Goal: Find specific page/section: Find specific page/section

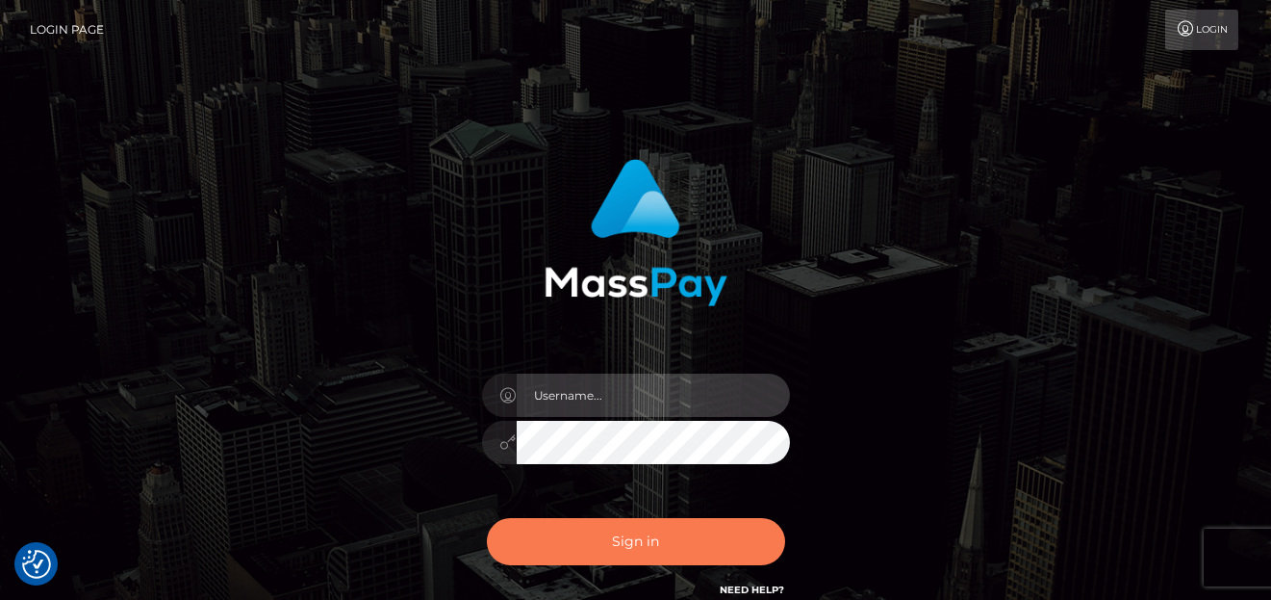
type input "[PERSON_NAME]"
click at [611, 557] on button "Sign in" at bounding box center [636, 541] width 298 height 47
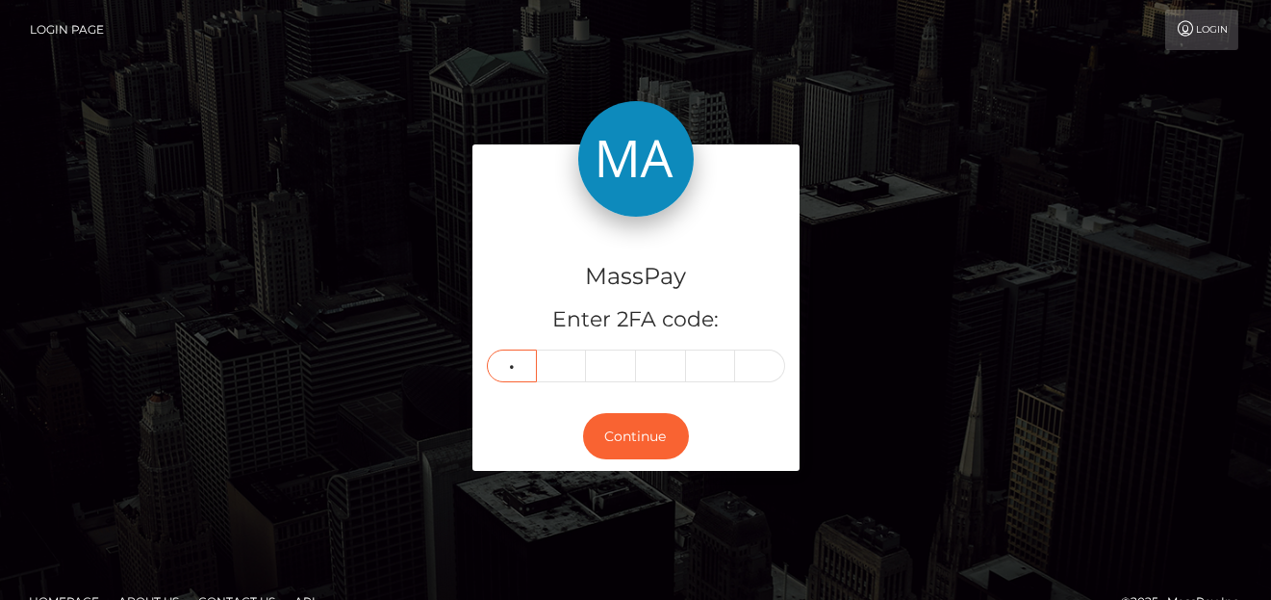
type input "9"
type input "1"
type input "8"
type input "1"
type input "6"
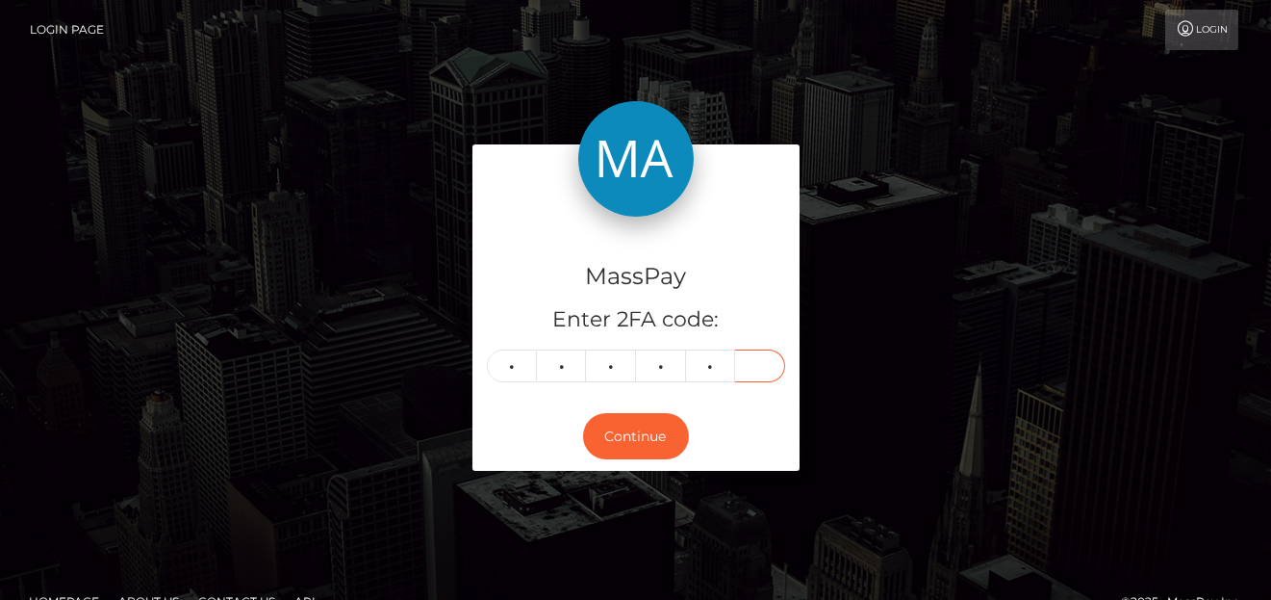
type input "8"
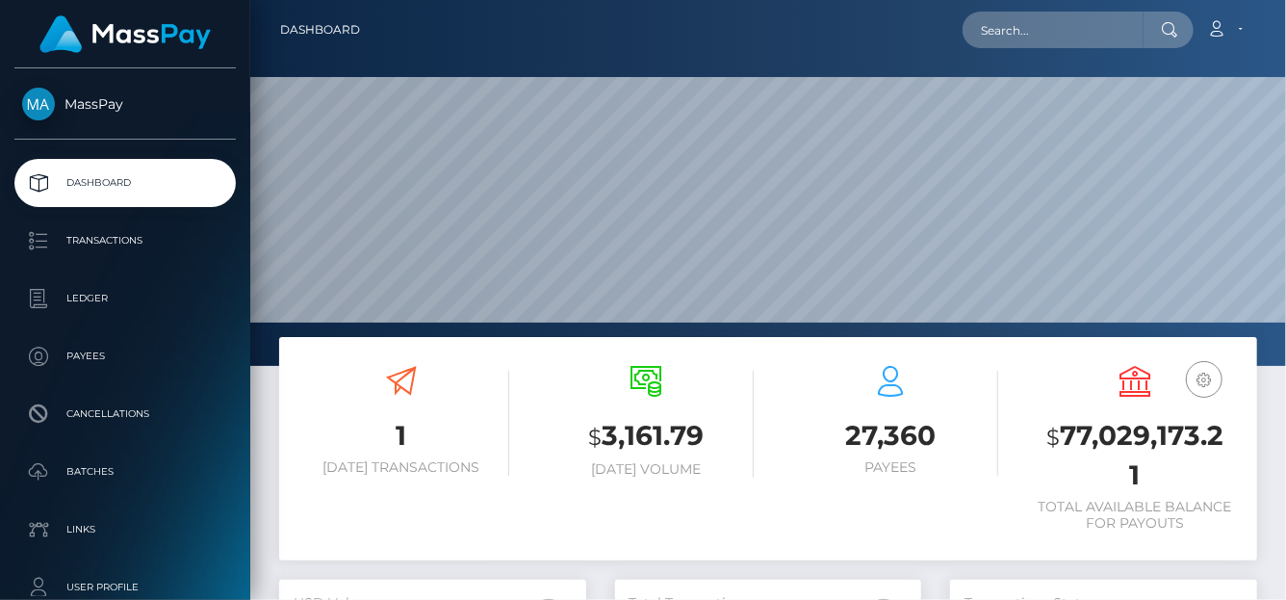
scroll to position [341, 307]
click at [997, 32] on input "text" at bounding box center [1052, 30] width 181 height 37
paste input "interruptedgirl24@gmail.com"
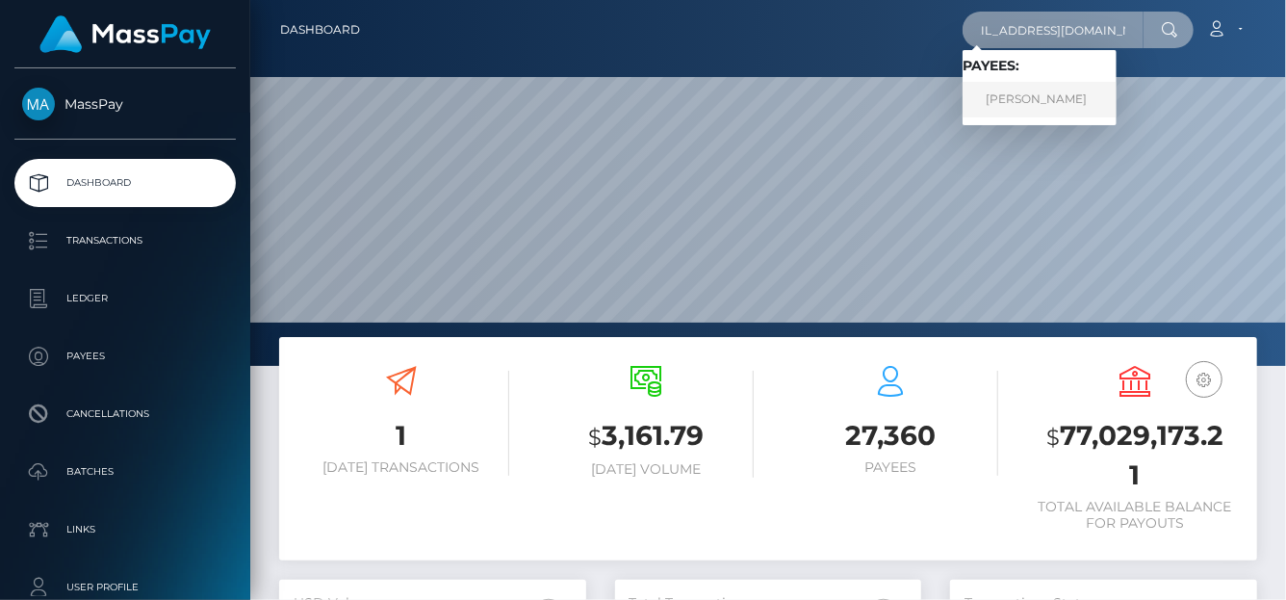
type input "interruptedgirl24@gmail.com"
click at [1099, 103] on link "PAM ANGELA ESPORLAS ESPARTINEZ" at bounding box center [1039, 100] width 154 height 36
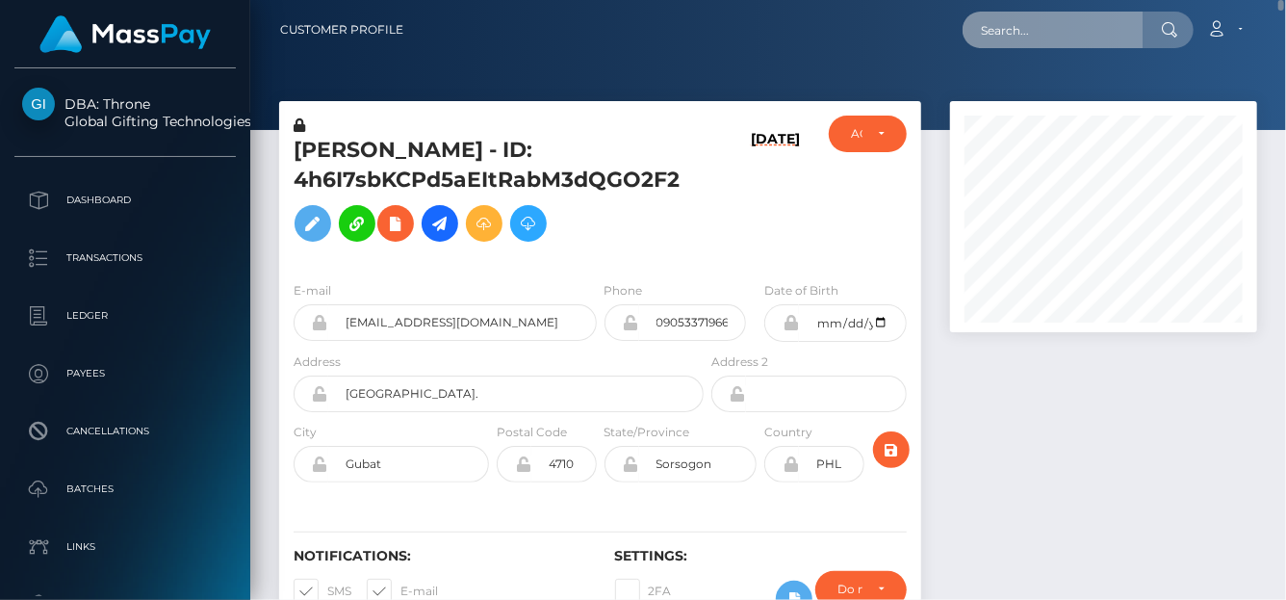
click at [995, 41] on input "text" at bounding box center [1052, 30] width 181 height 37
paste input "ameliafeiw@gmail.com"
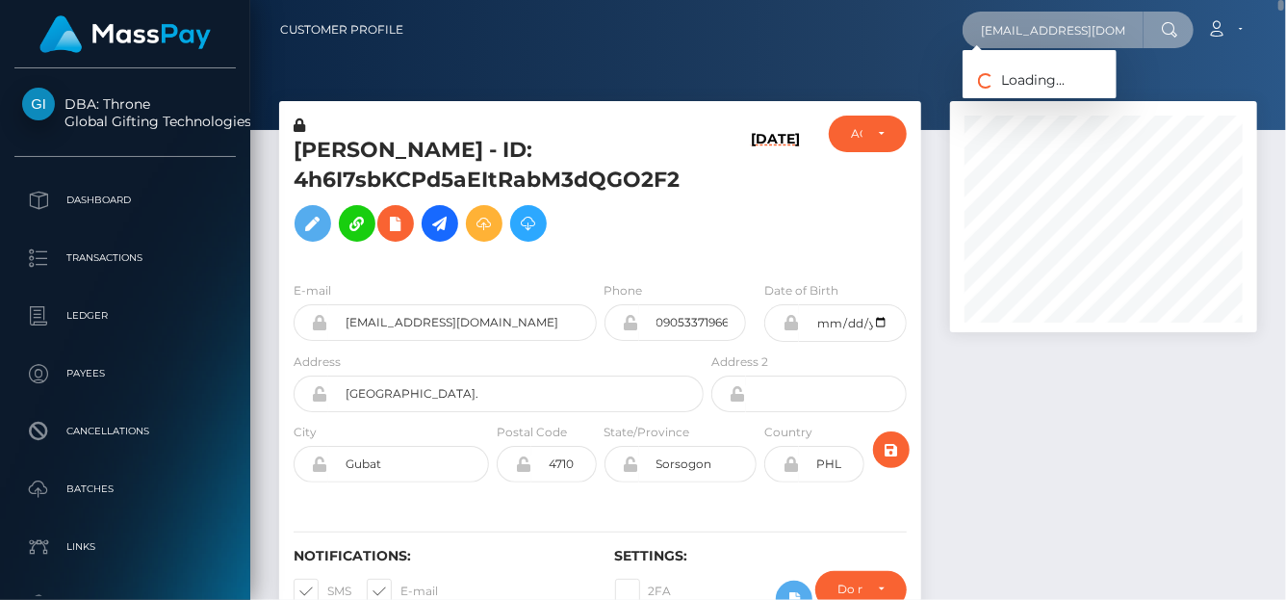
type input "ameliafeiw@gmail.com"
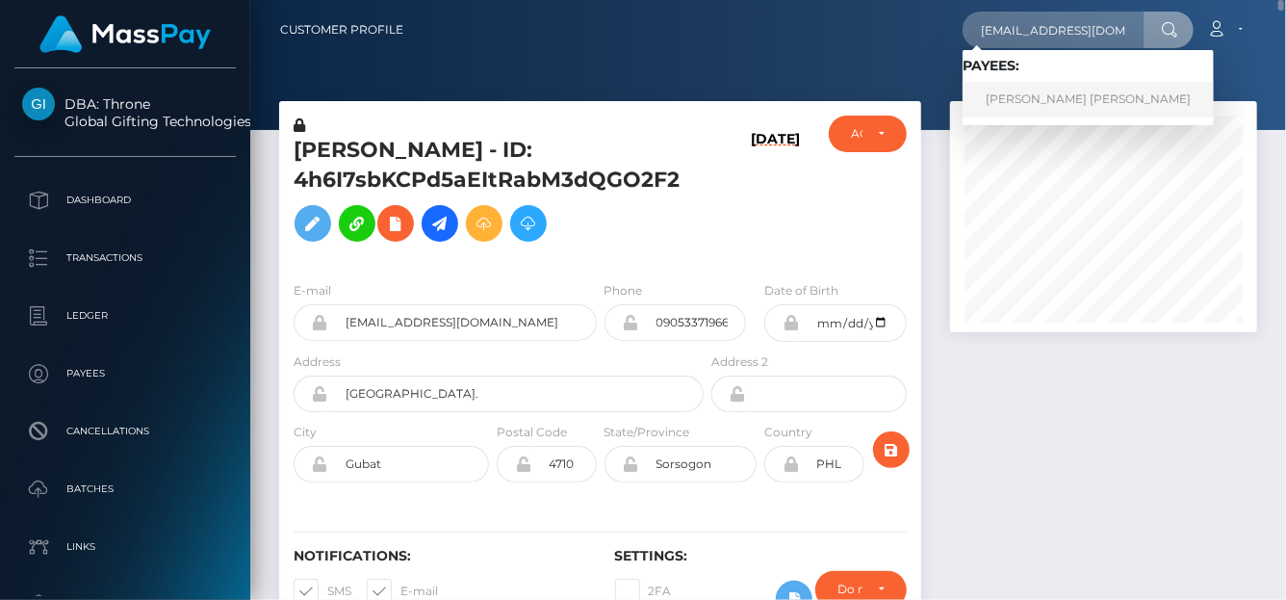
click at [987, 103] on link "AMELIA FEI WONG Wong" at bounding box center [1087, 100] width 251 height 36
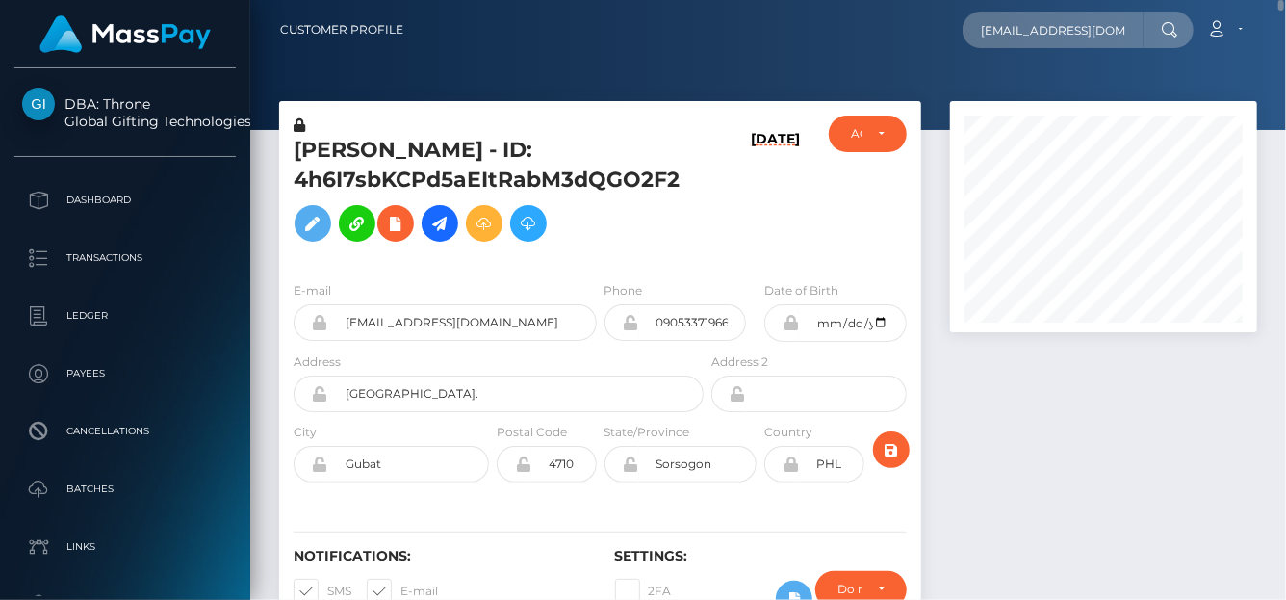
scroll to position [96, 0]
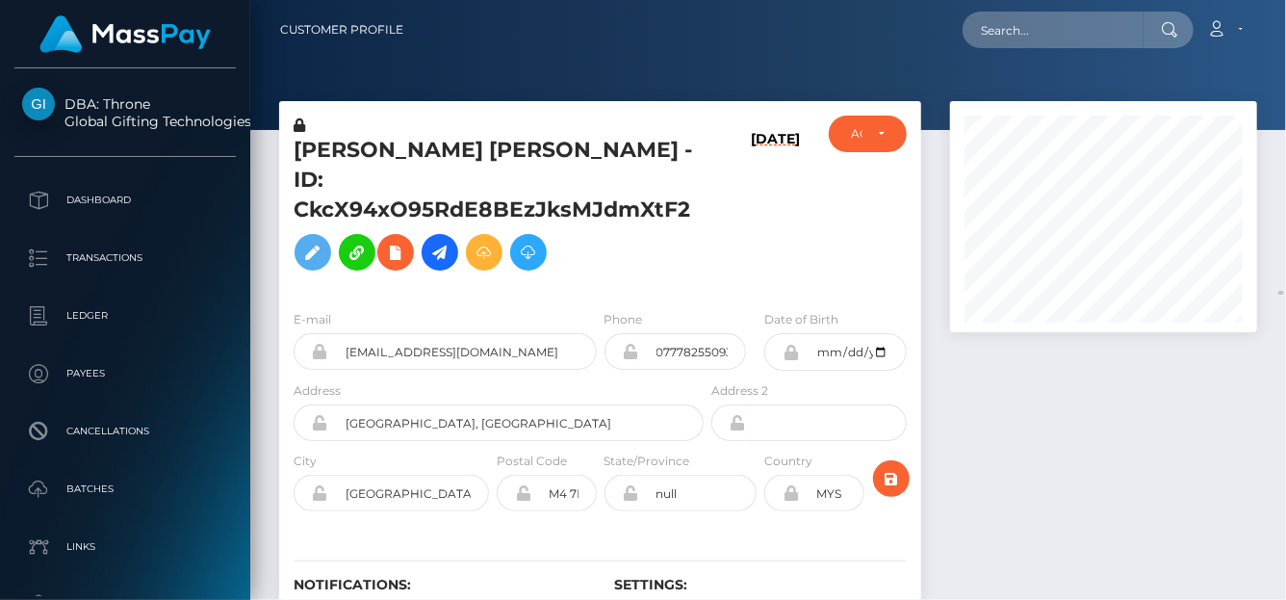
scroll to position [289, 0]
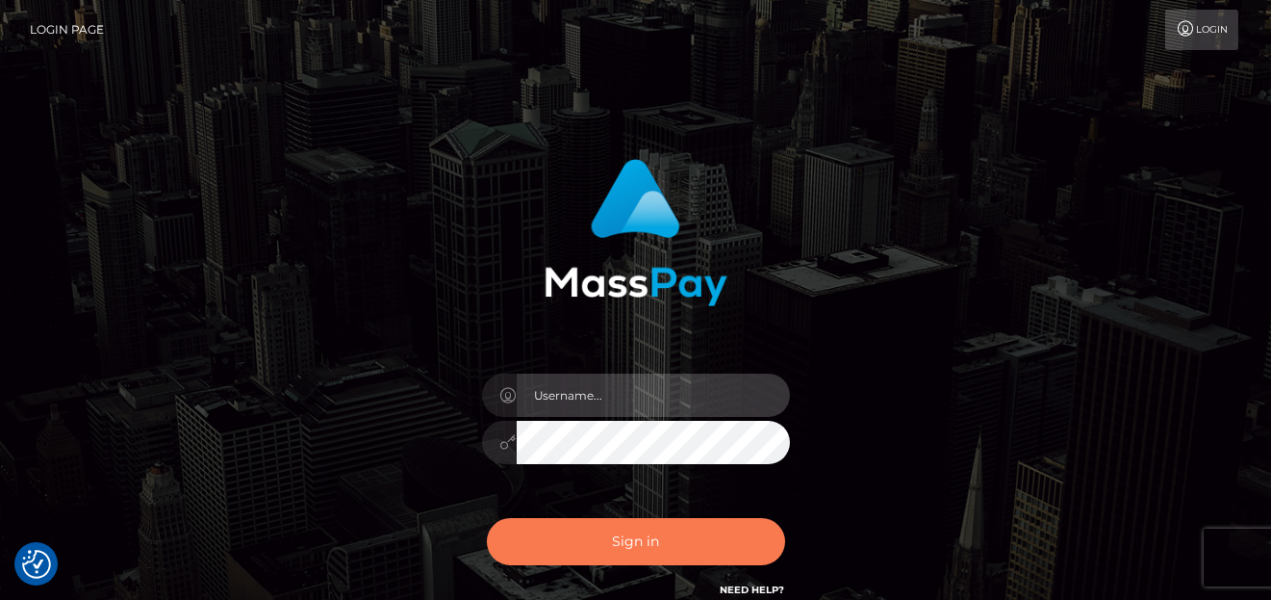
type input "[PERSON_NAME]"
click at [665, 532] on button "Sign in" at bounding box center [636, 541] width 298 height 47
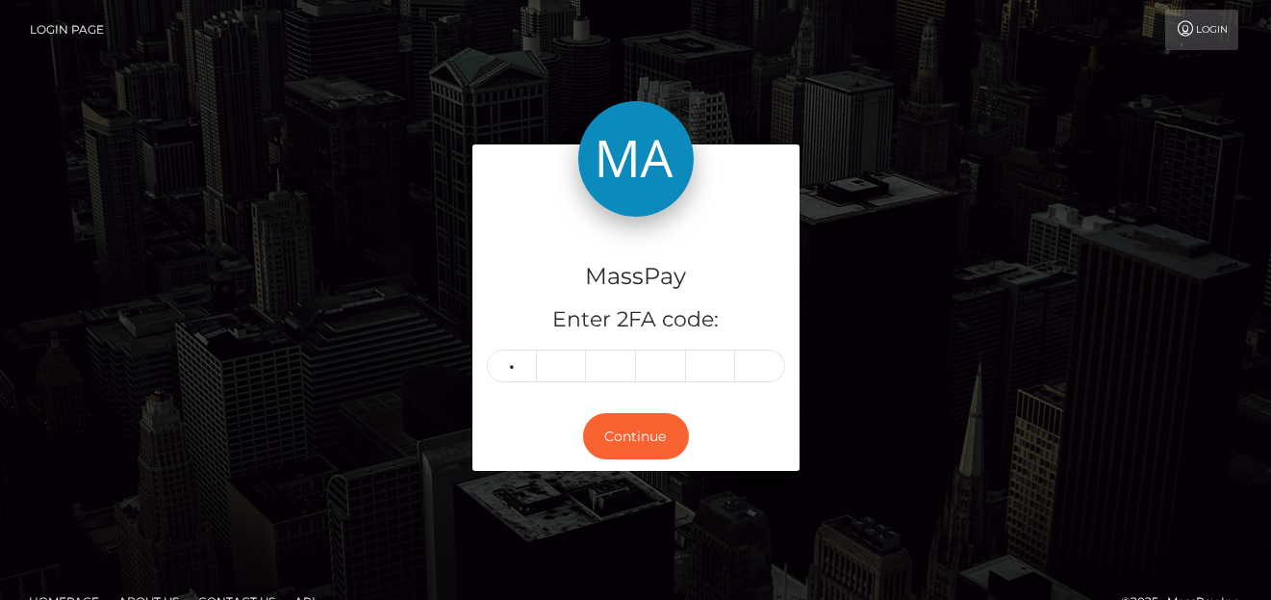
type input "5"
type input "4"
type input "9"
type input "2"
type input "7"
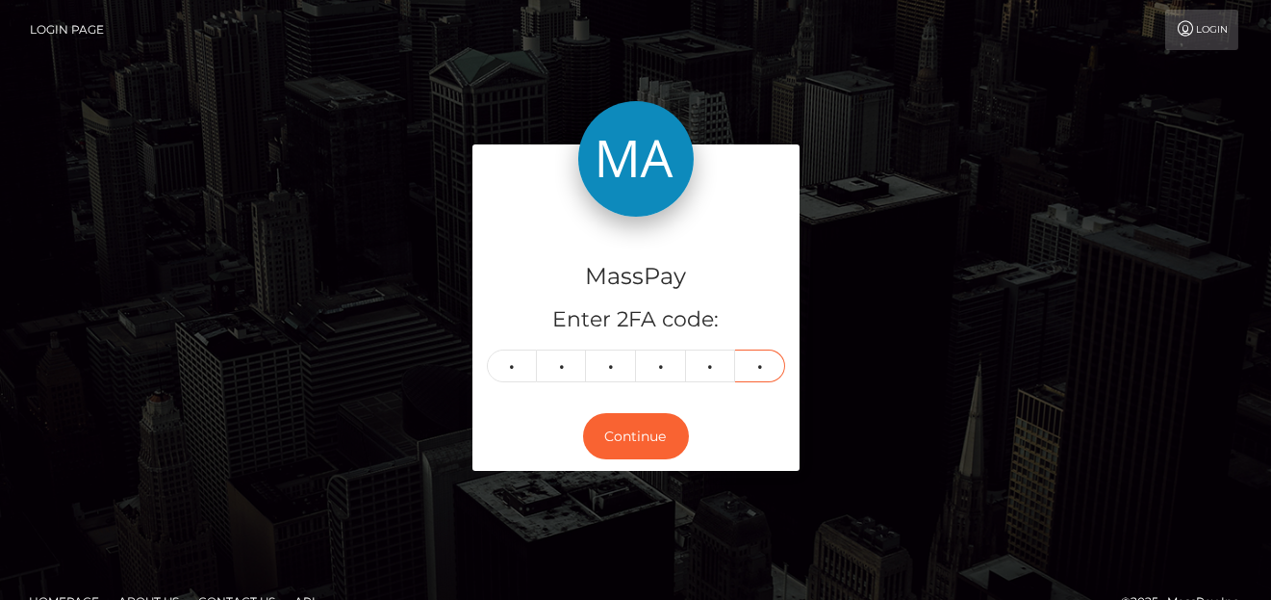
type input "2"
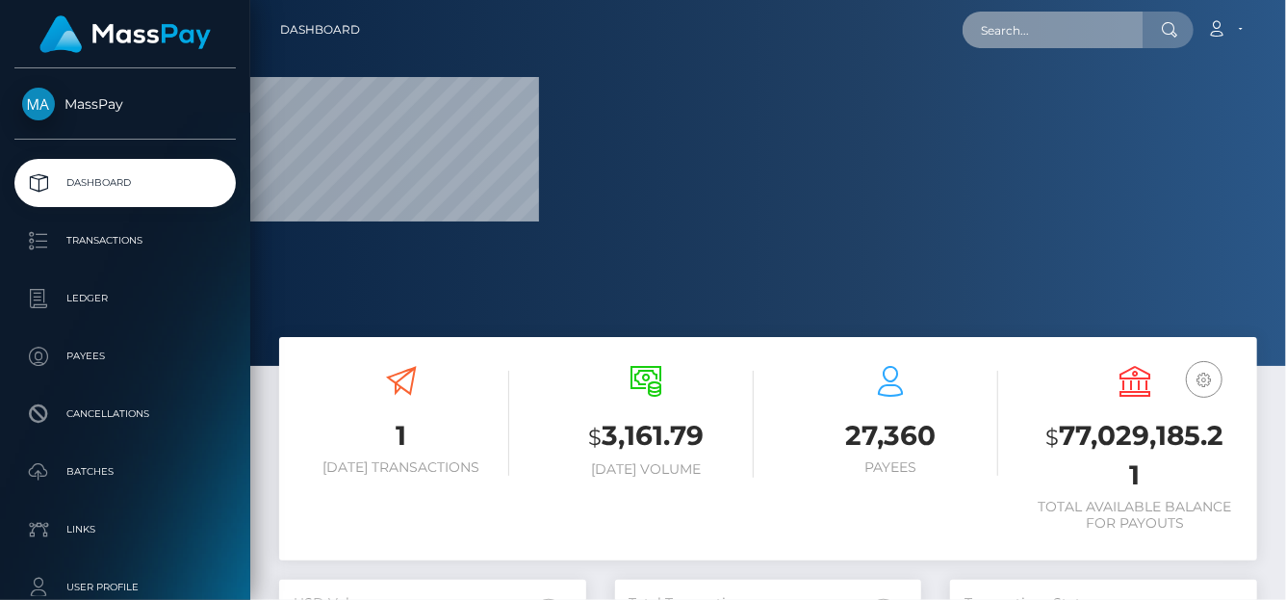
click at [1091, 34] on input "text" at bounding box center [1052, 30] width 181 height 37
paste input "[EMAIL_ADDRESS][DOMAIN_NAME]"
type input "[EMAIL_ADDRESS][DOMAIN_NAME]"
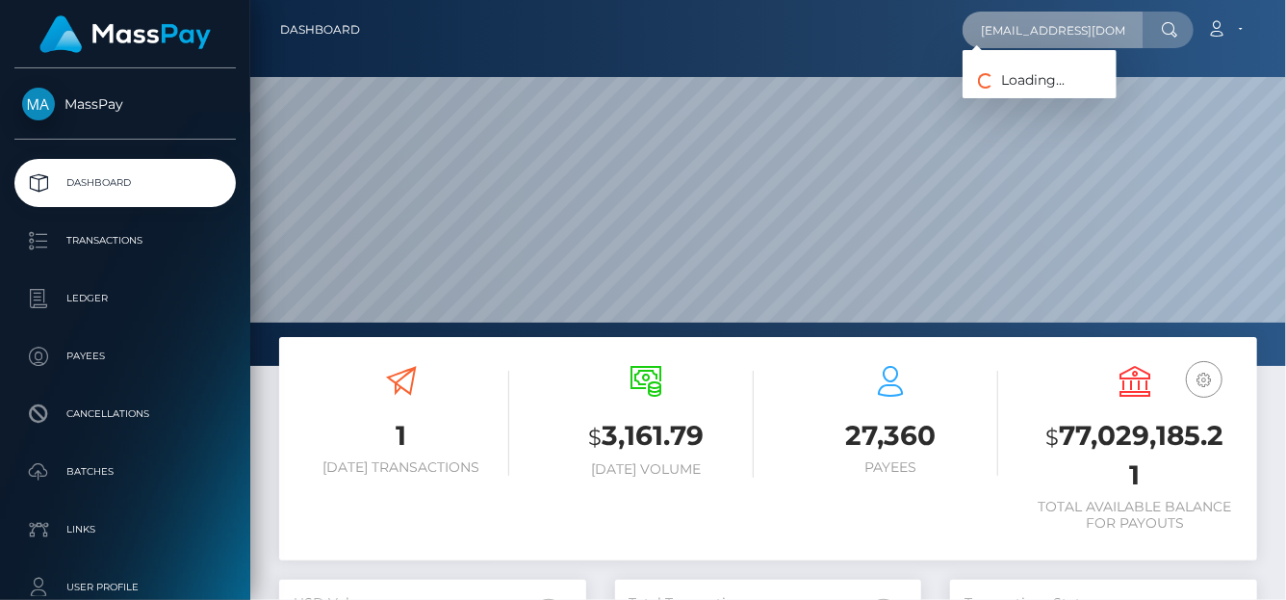
scroll to position [341, 307]
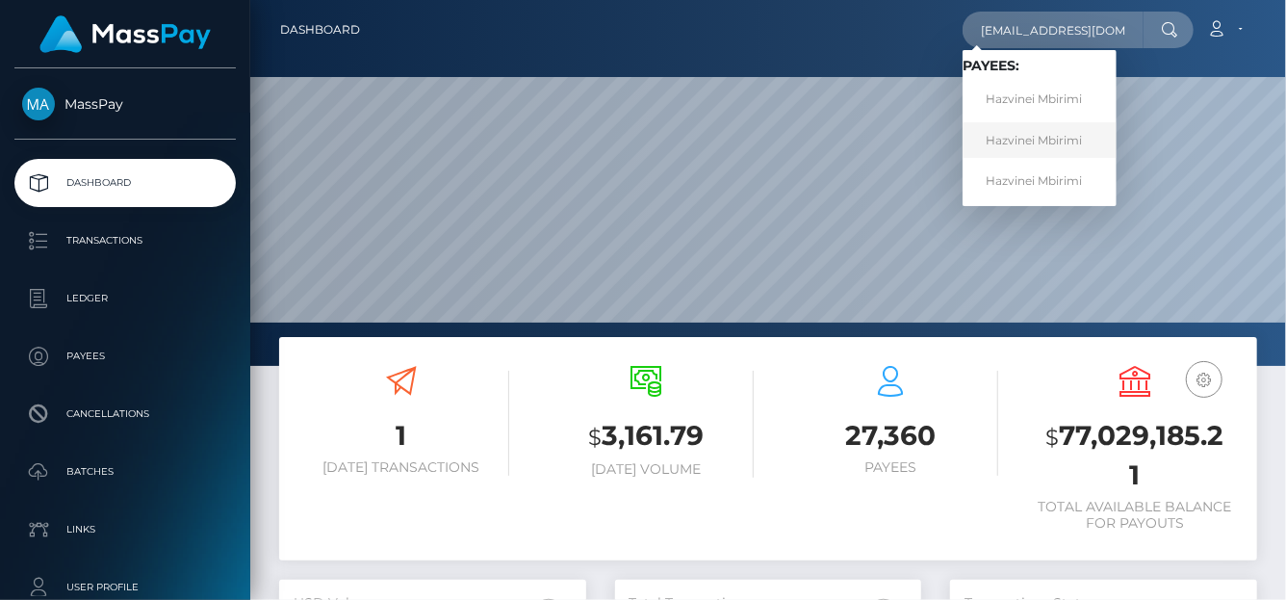
click at [1019, 156] on link "Hazvinei Mbirimi" at bounding box center [1039, 140] width 154 height 36
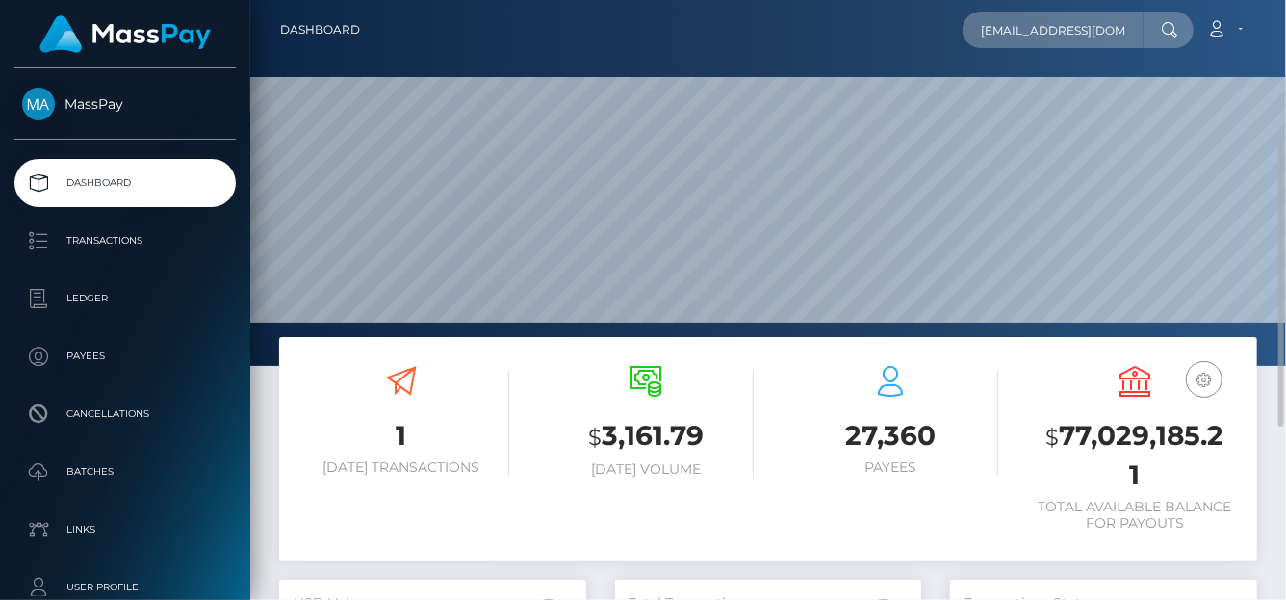
scroll to position [96, 0]
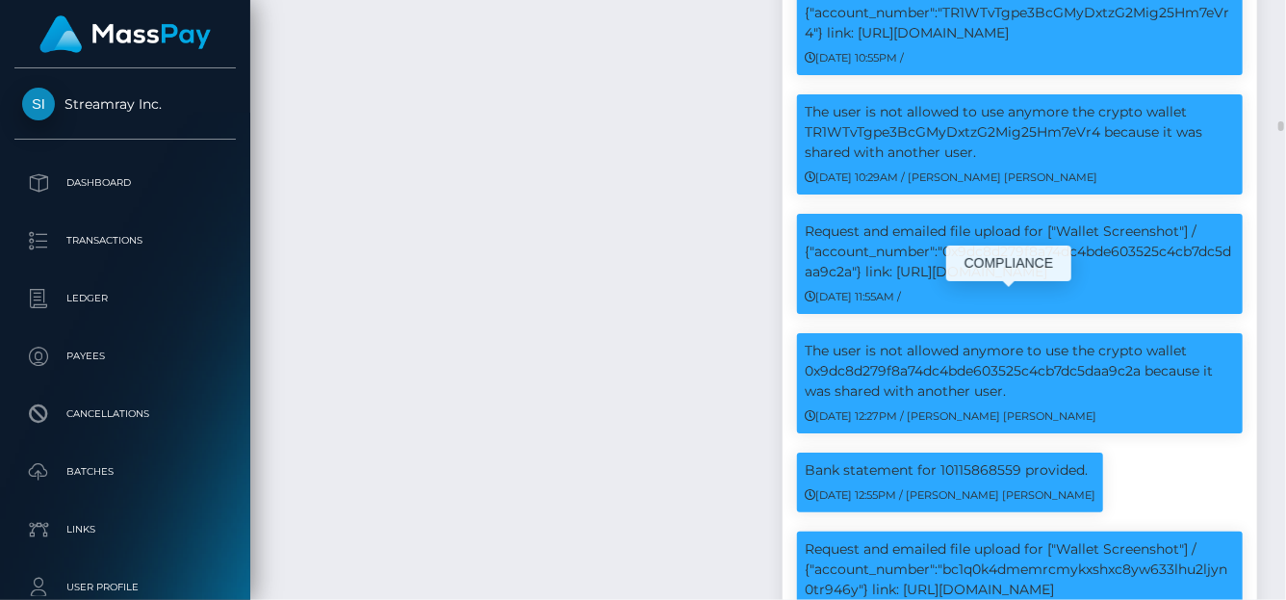
scroll to position [231, 307]
drag, startPoint x: 945, startPoint y: 327, endPoint x: 856, endPoint y: 329, distance: 89.5
click at [857, 539] on p "Request and emailed file upload for ["Wallet Screenshot"] / {"account_number":"…" at bounding box center [1020, 569] width 430 height 61
click at [990, 539] on p "Request and emailed file upload for ["Wallet Screenshot"] / {"account_number":"…" at bounding box center [1020, 569] width 430 height 61
drag, startPoint x: 939, startPoint y: 332, endPoint x: 856, endPoint y: 343, distance: 84.4
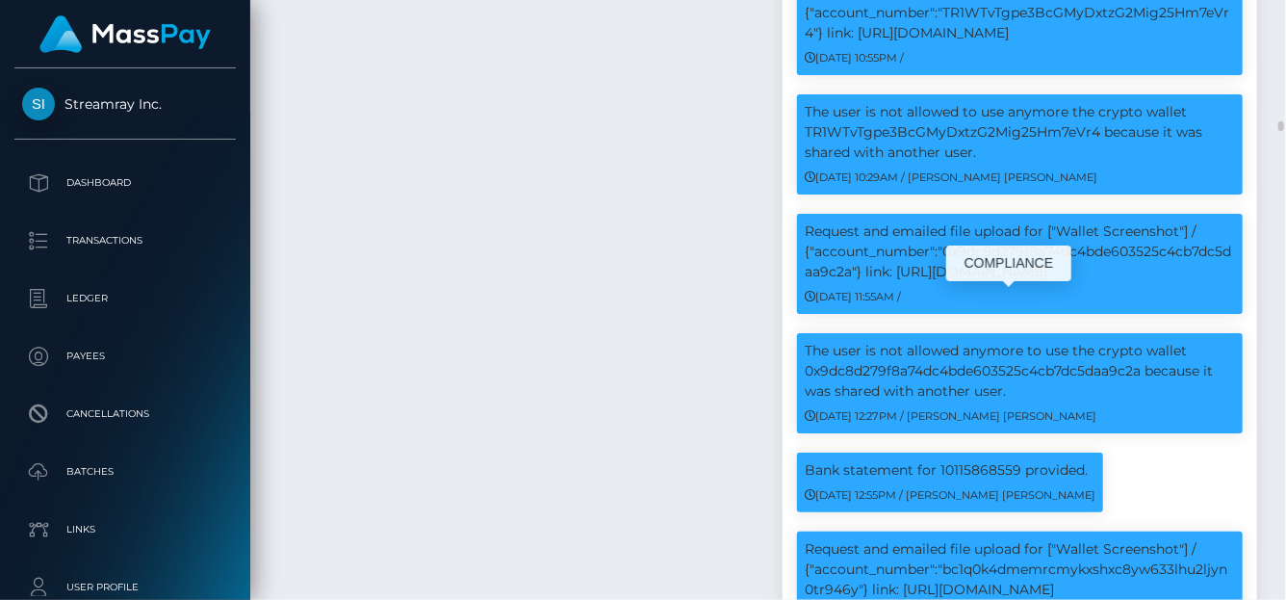
click at [857, 539] on p "Request and emailed file upload for ["Wallet Screenshot"] / {"account_number":"…" at bounding box center [1020, 569] width 430 height 61
copy p ""bc1q0k4dmemrcmykxshxc8yw633lhu2ljyn0tr946y"
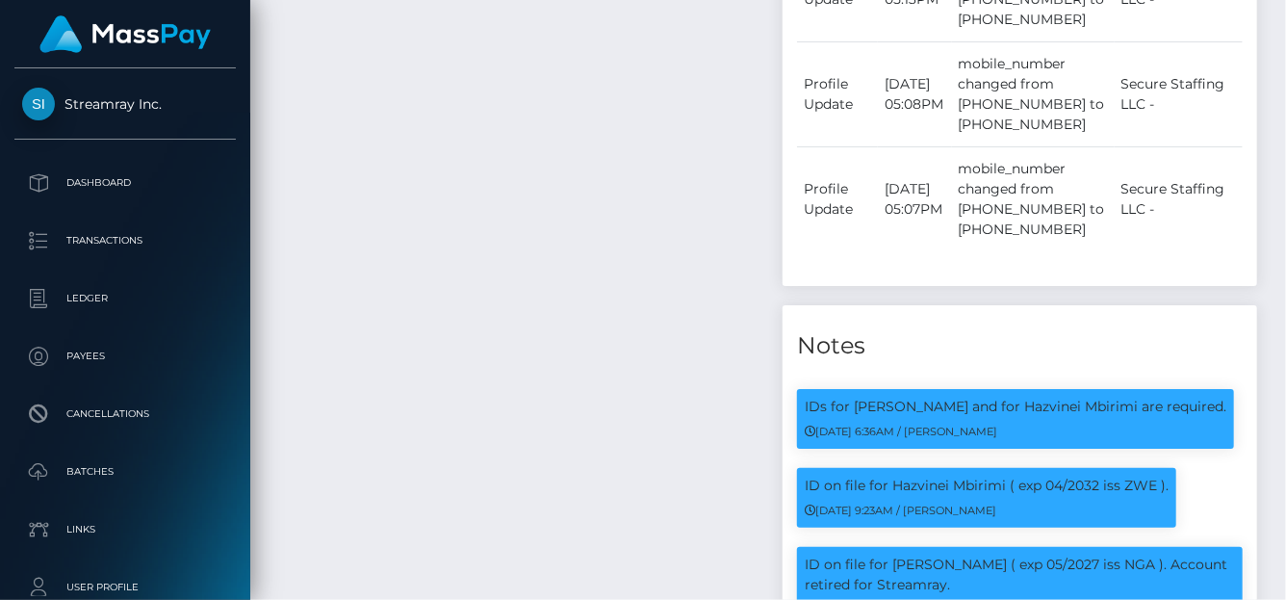
scroll to position [0, 0]
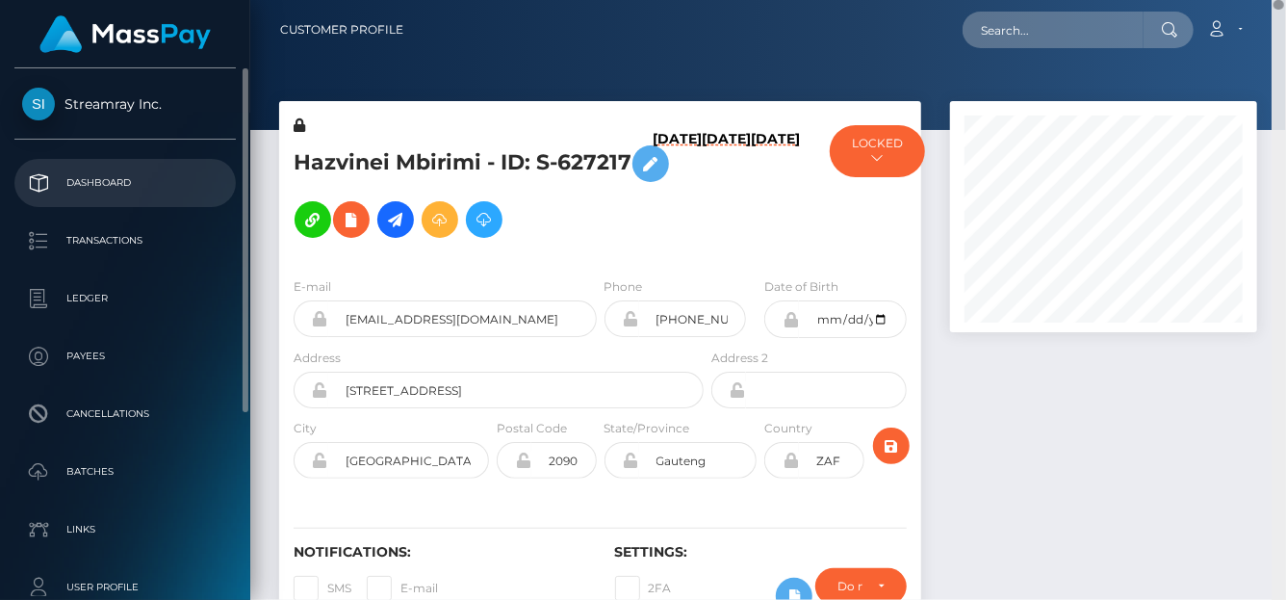
drag, startPoint x: 1280, startPoint y: 108, endPoint x: 114, endPoint y: 193, distance: 1169.6
click at [1258, 0] on html "Streamray Inc. Dashboard Transactions Ledger Payees Cancellations" at bounding box center [643, 300] width 1286 height 600
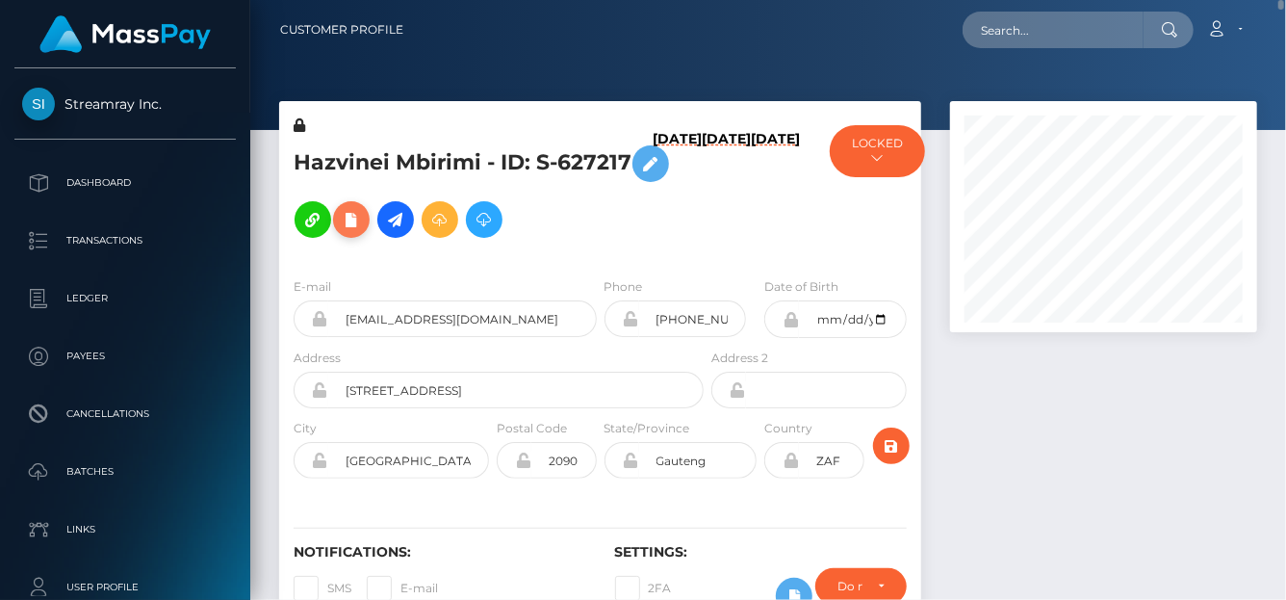
click at [356, 226] on icon at bounding box center [351, 220] width 23 height 24
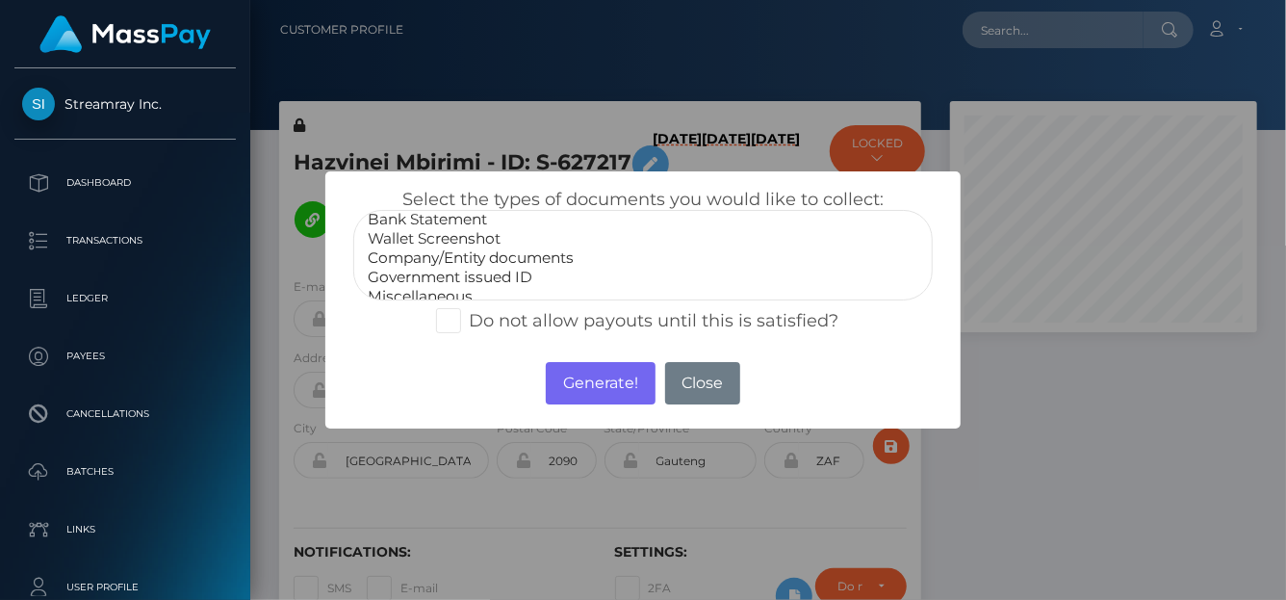
scroll to position [38, 0]
select select "Wallet Screenshot"
click at [455, 221] on option "Wallet Screenshot" at bounding box center [643, 227] width 554 height 19
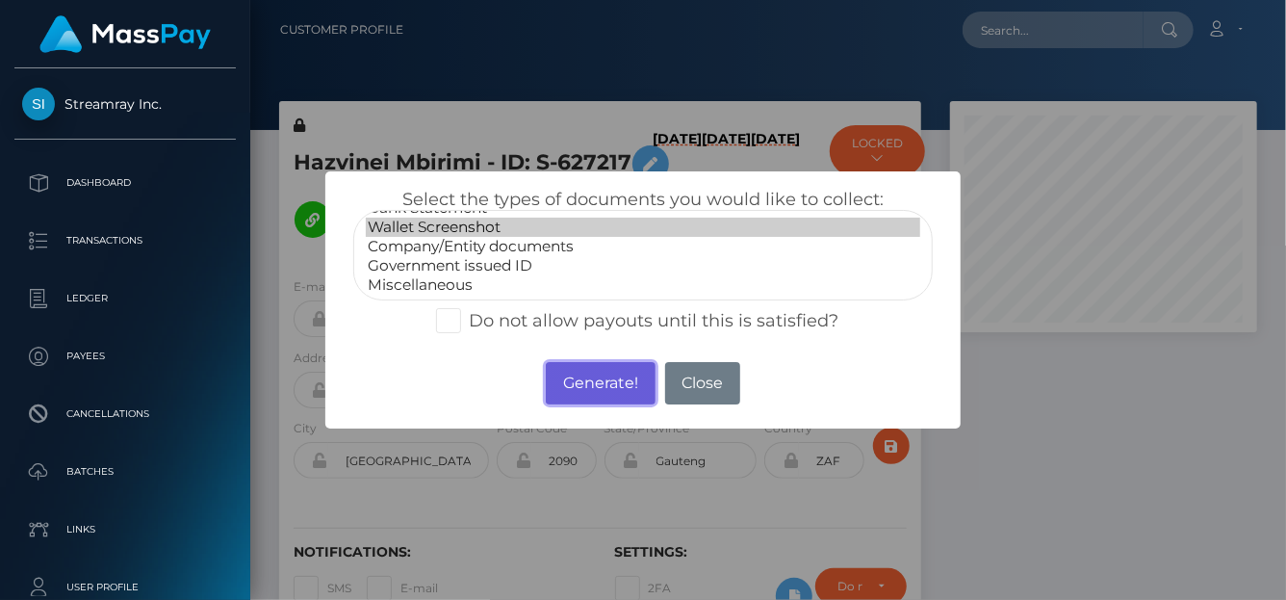
click at [574, 375] on button "Generate!" at bounding box center [600, 383] width 109 height 42
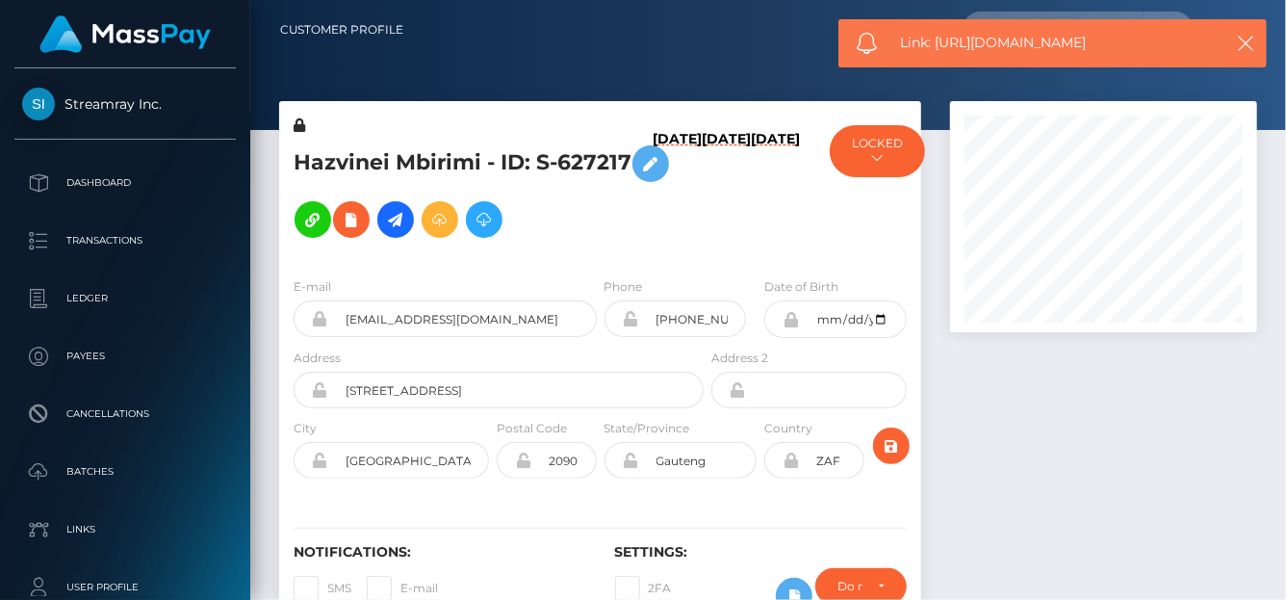
drag, startPoint x: 1113, startPoint y: 44, endPoint x: 937, endPoint y: 34, distance: 175.5
click at [937, 34] on span "Link: https://l.maspay.io/hhsKf" at bounding box center [1055, 43] width 309 height 20
copy span "https://l.maspay.io/hhsKf"
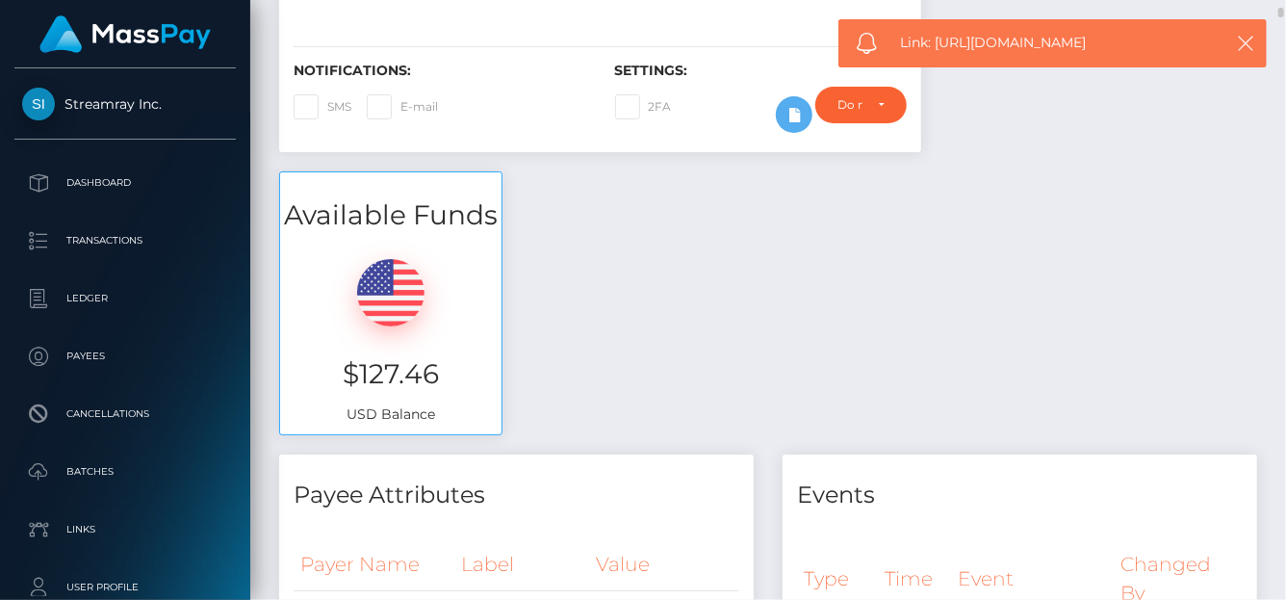
copy span "https://l.maspay.io/hhsKf"
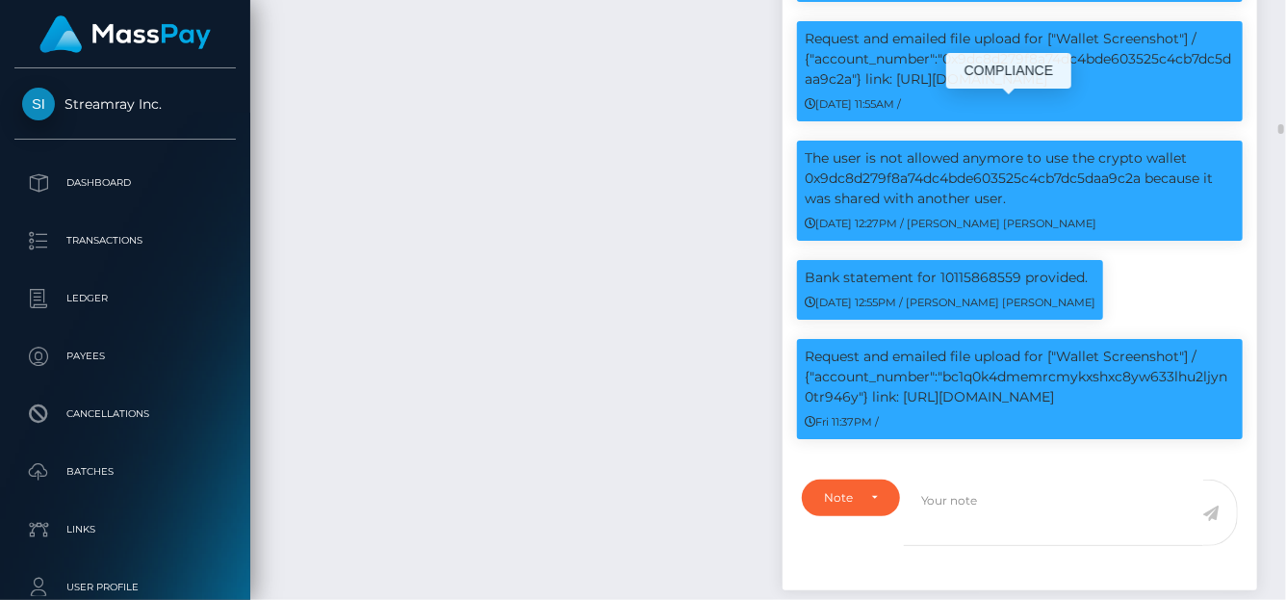
scroll to position [231, 307]
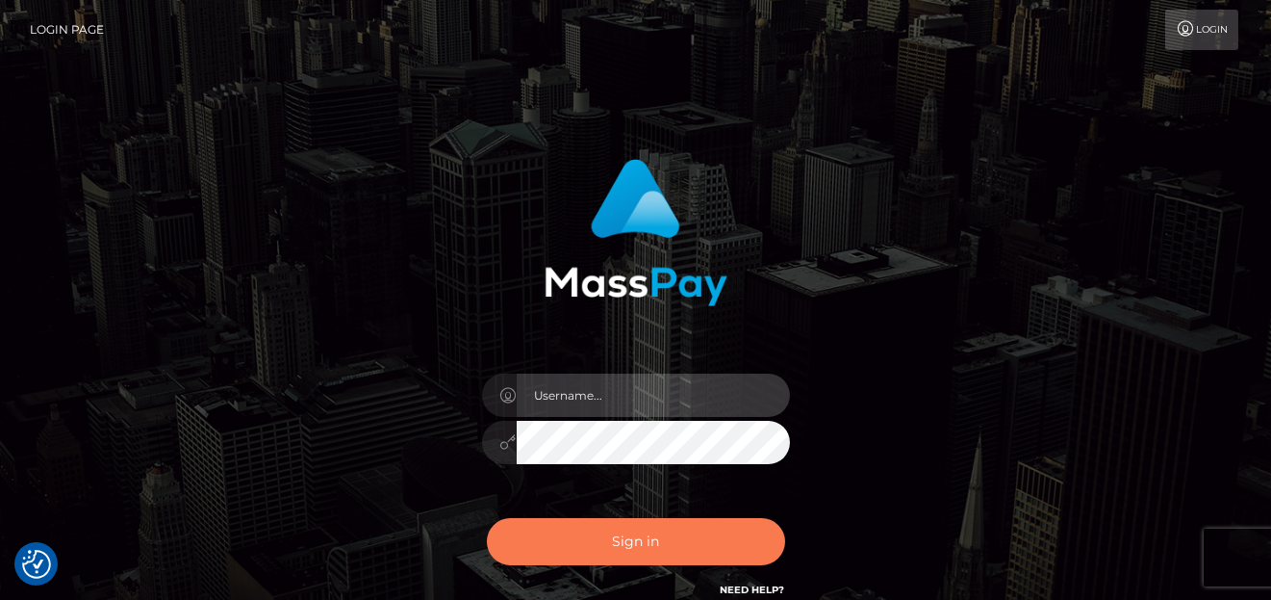
type input "[PERSON_NAME]"
click at [642, 528] on button "Sign in" at bounding box center [636, 541] width 298 height 47
type input "denise"
click at [651, 543] on button "Sign in" at bounding box center [636, 541] width 298 height 47
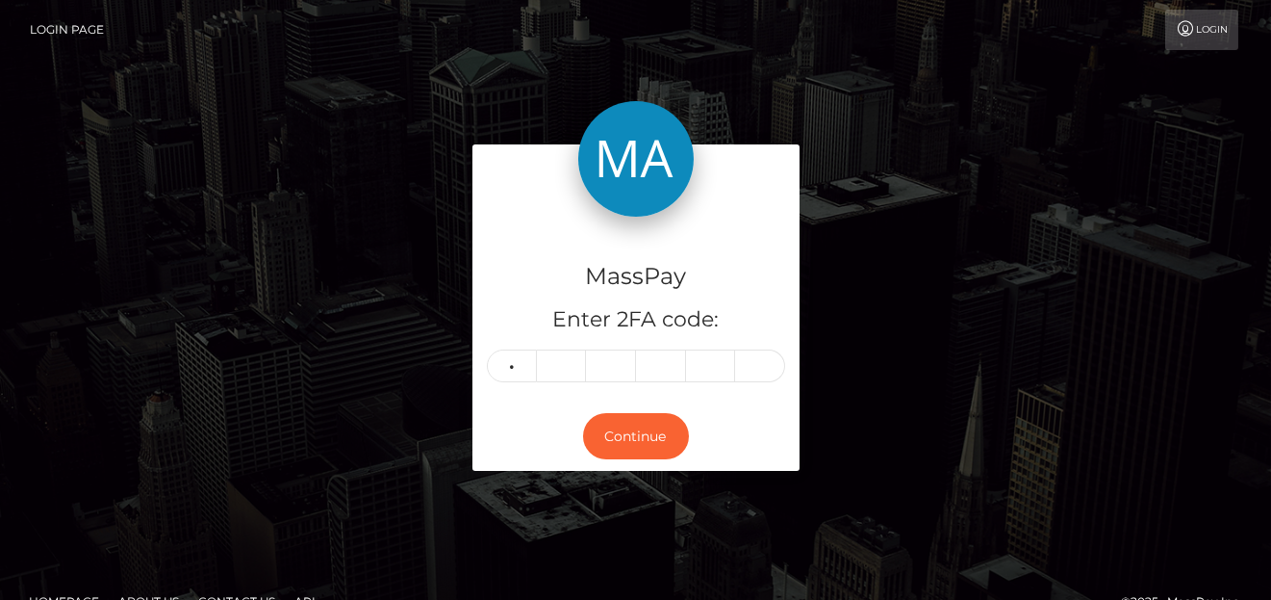
type input "4"
type input "8"
type input "4"
type input "1"
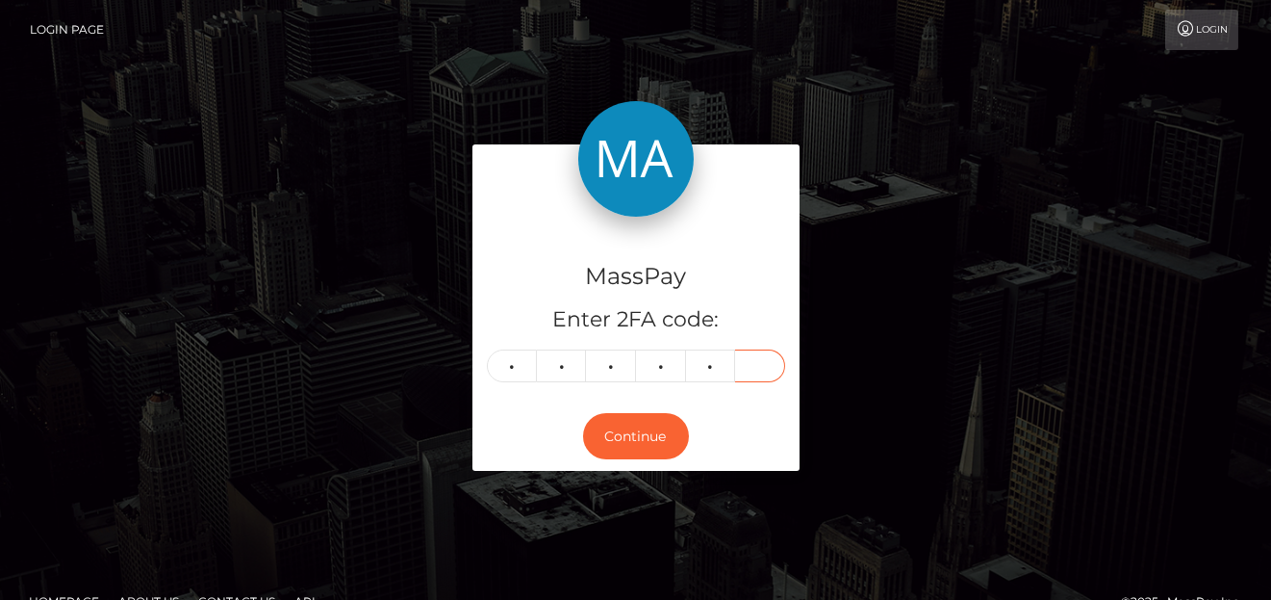
type input "4"
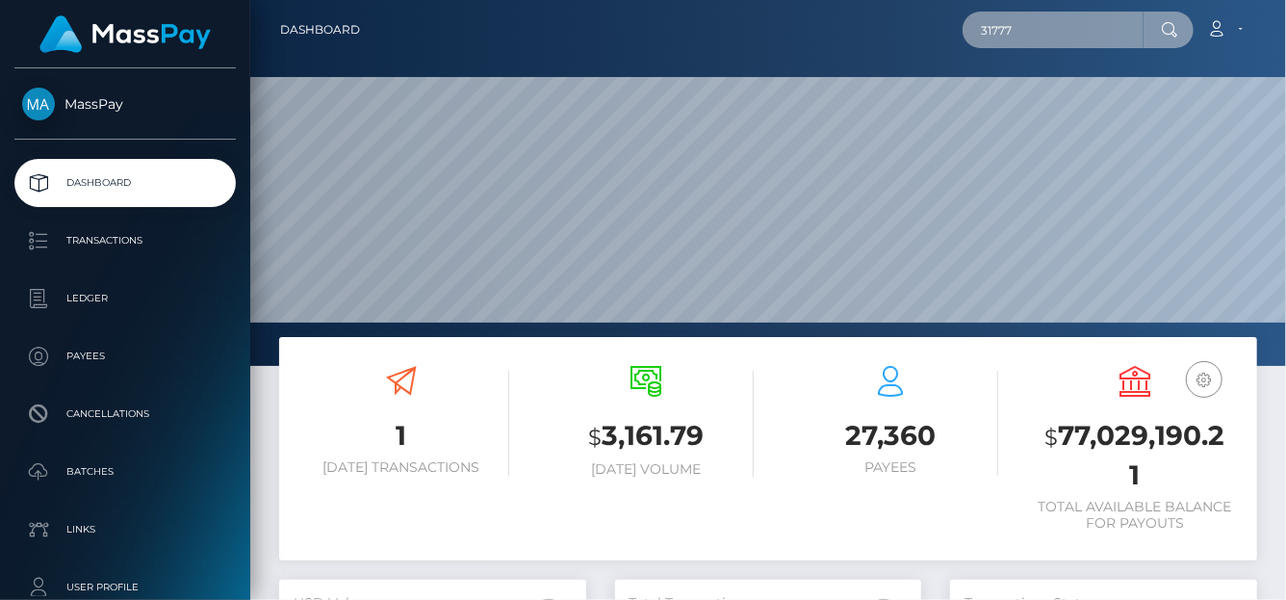
scroll to position [341, 307]
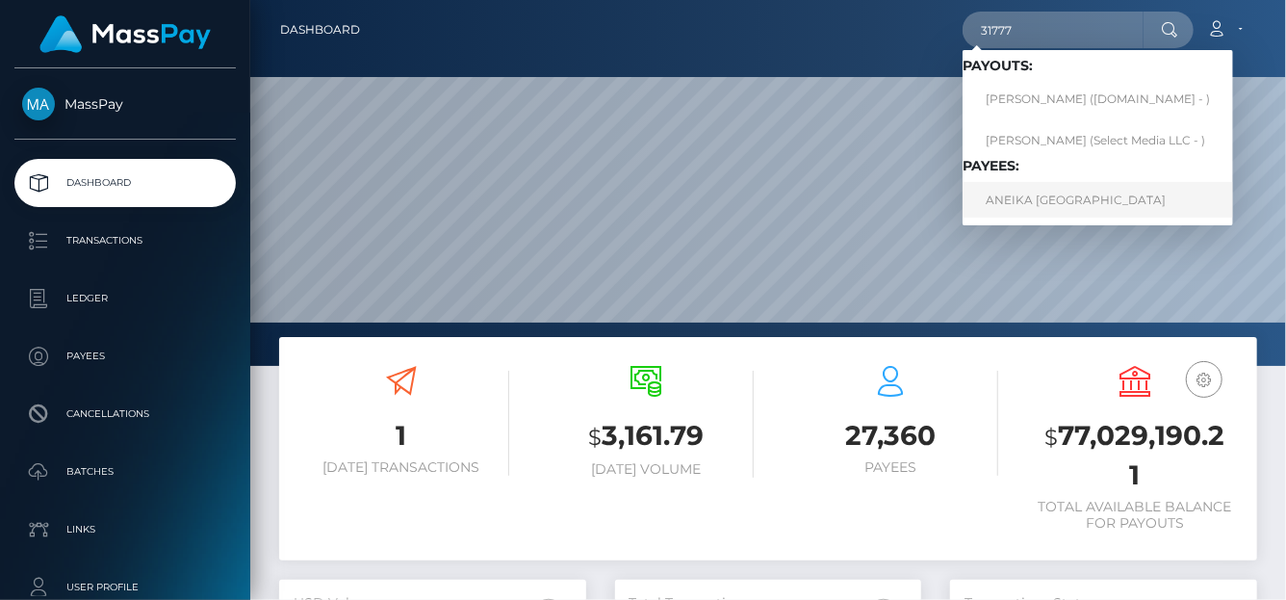
click at [1038, 199] on link "ANEIKA ANDAUNA HALL" at bounding box center [1097, 200] width 270 height 36
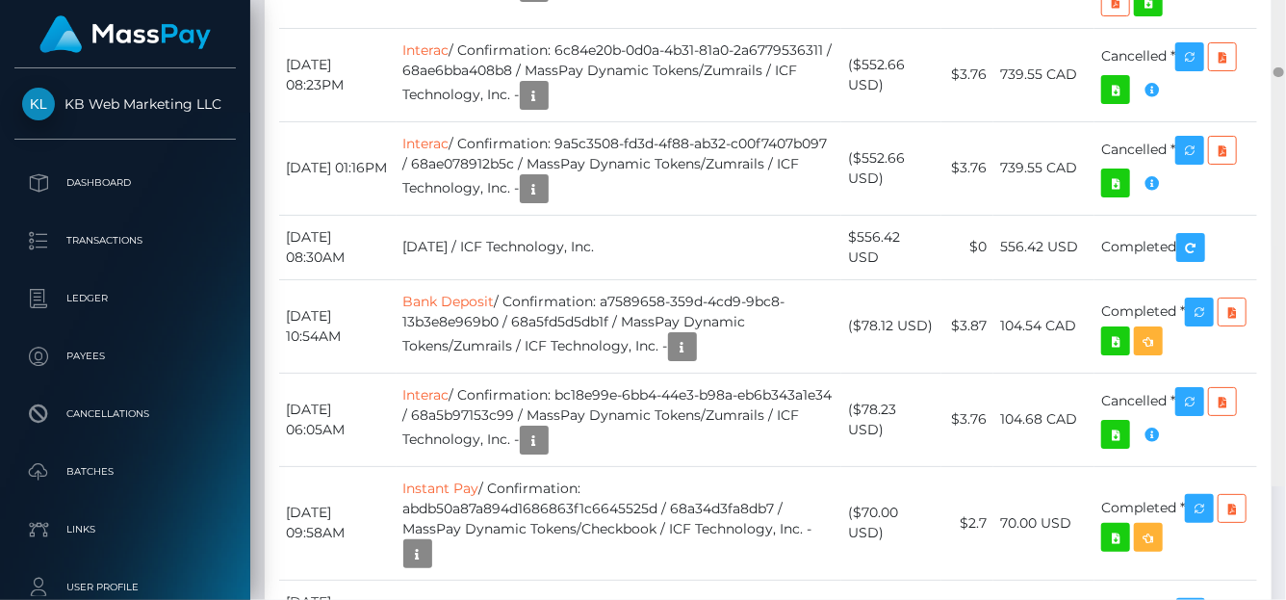
scroll to position [10852, 0]
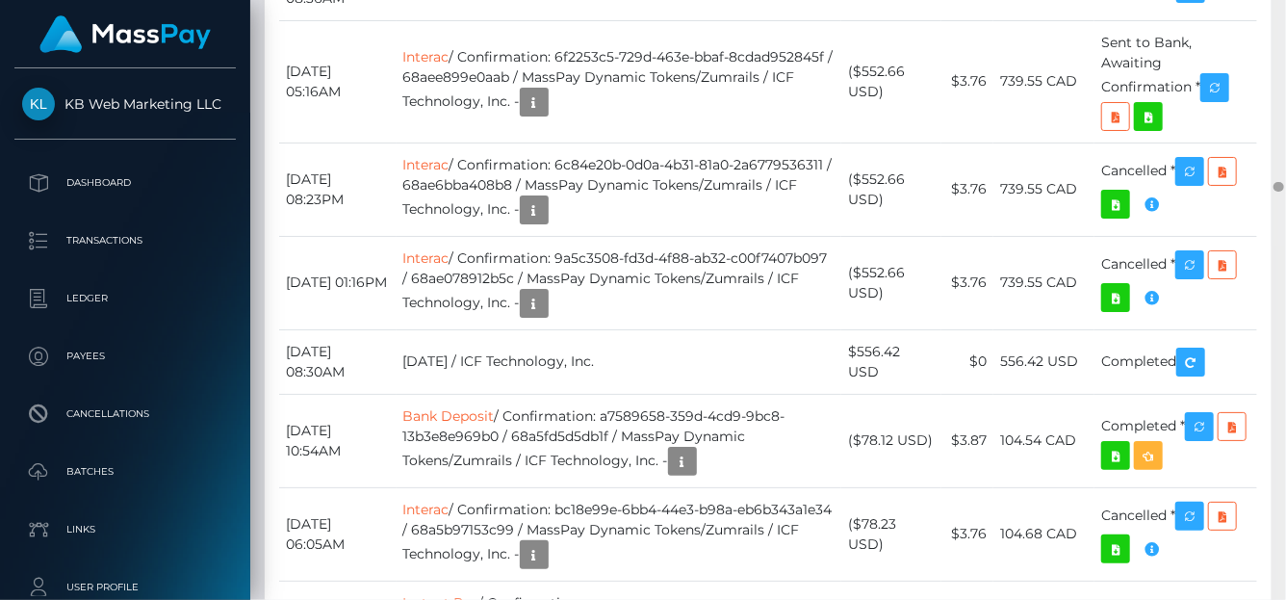
drag, startPoint x: 1275, startPoint y: 136, endPoint x: 1275, endPoint y: 189, distance: 52.9
click at [1275, 189] on div at bounding box center [1278, 187] width 11 height 10
click at [1226, 100] on icon "button" at bounding box center [1214, 88] width 23 height 24
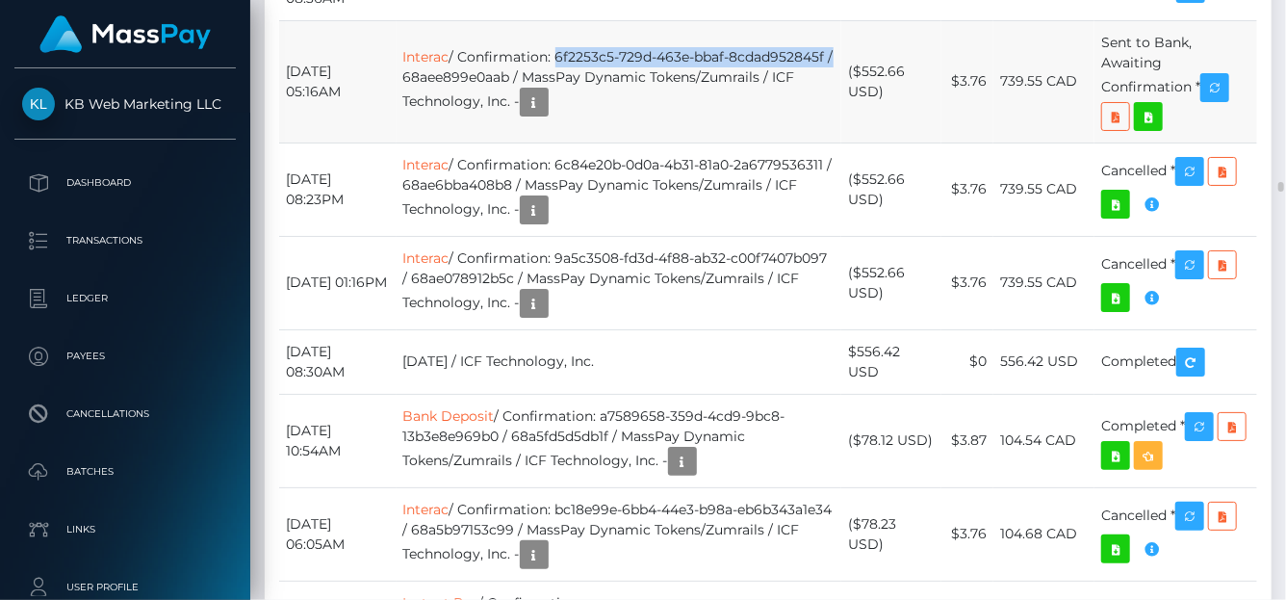
drag, startPoint x: 743, startPoint y: 302, endPoint x: 519, endPoint y: 289, distance: 224.7
click at [519, 142] on td "Interac / Confirmation: 6f2253c5-729d-463e-bbaf-8cdad952845f / 68aee899e0aab / …" at bounding box center [620, 81] width 446 height 122
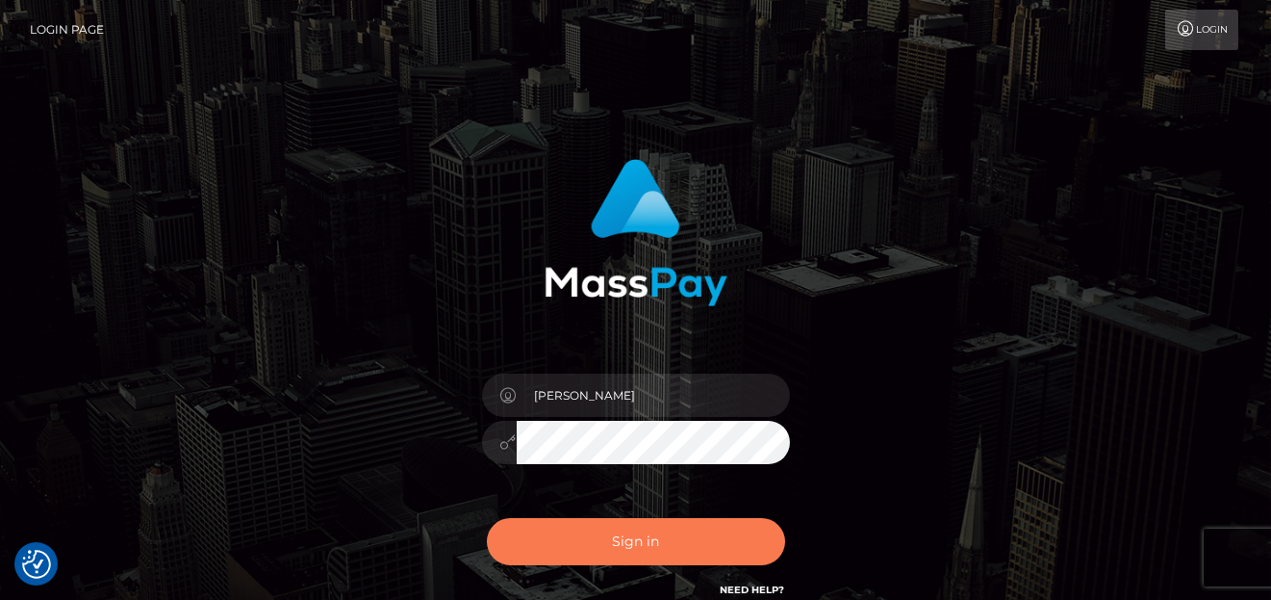
click at [669, 552] on button "Sign in" at bounding box center [636, 541] width 298 height 47
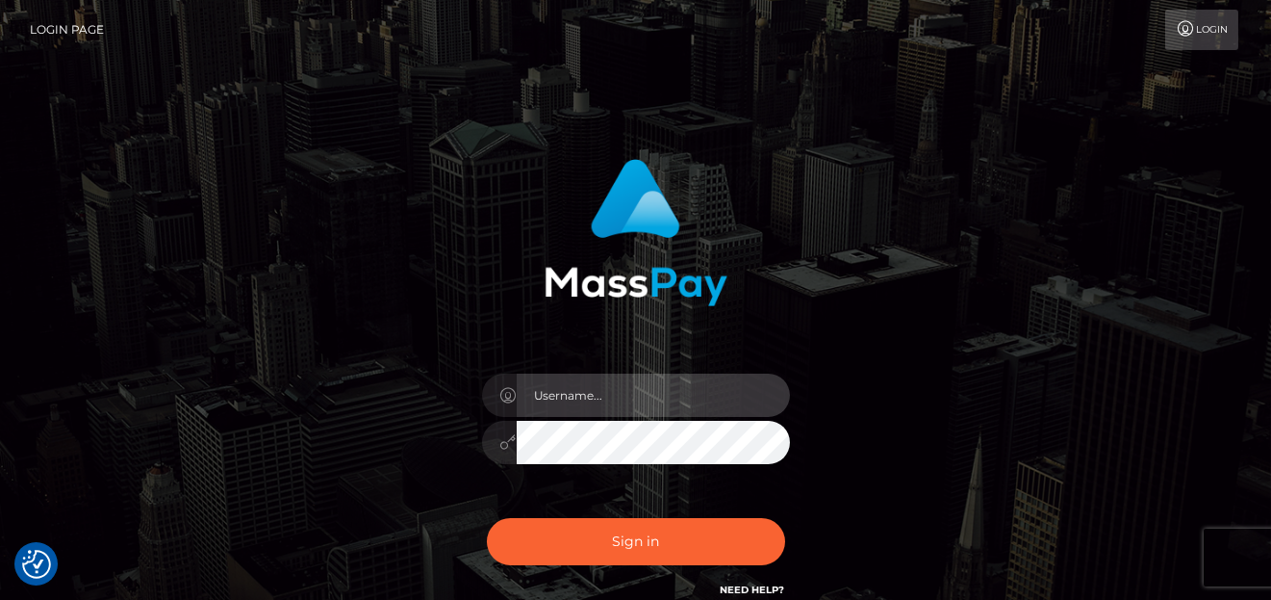
type input "denise"
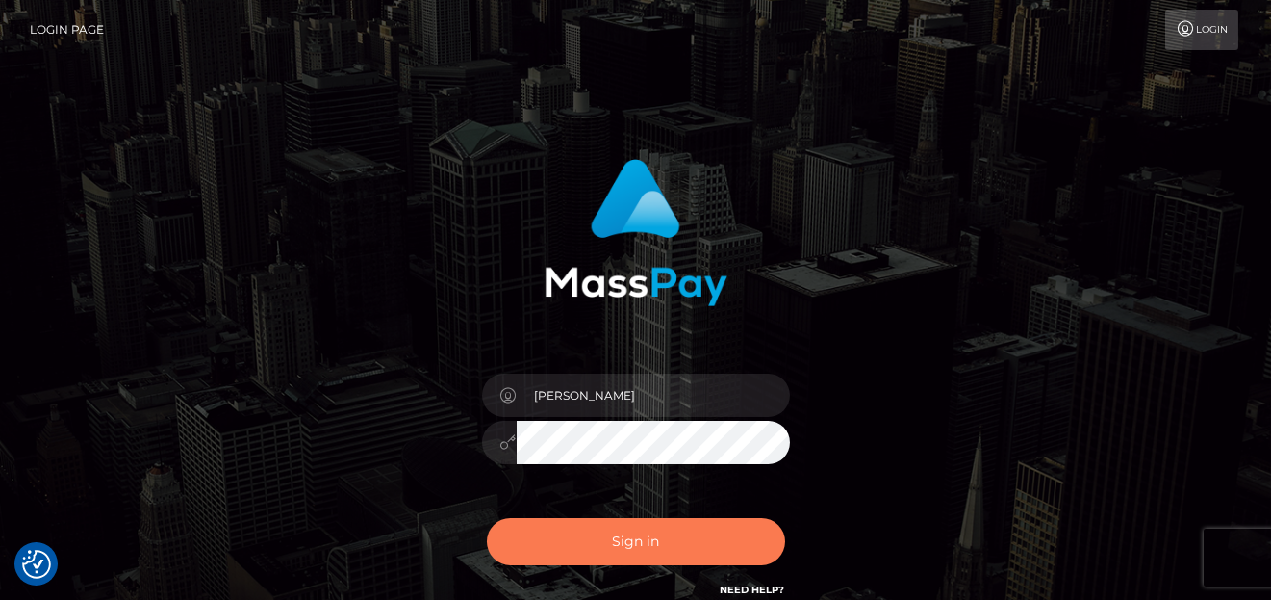
click at [673, 551] on button "Sign in" at bounding box center [636, 541] width 298 height 47
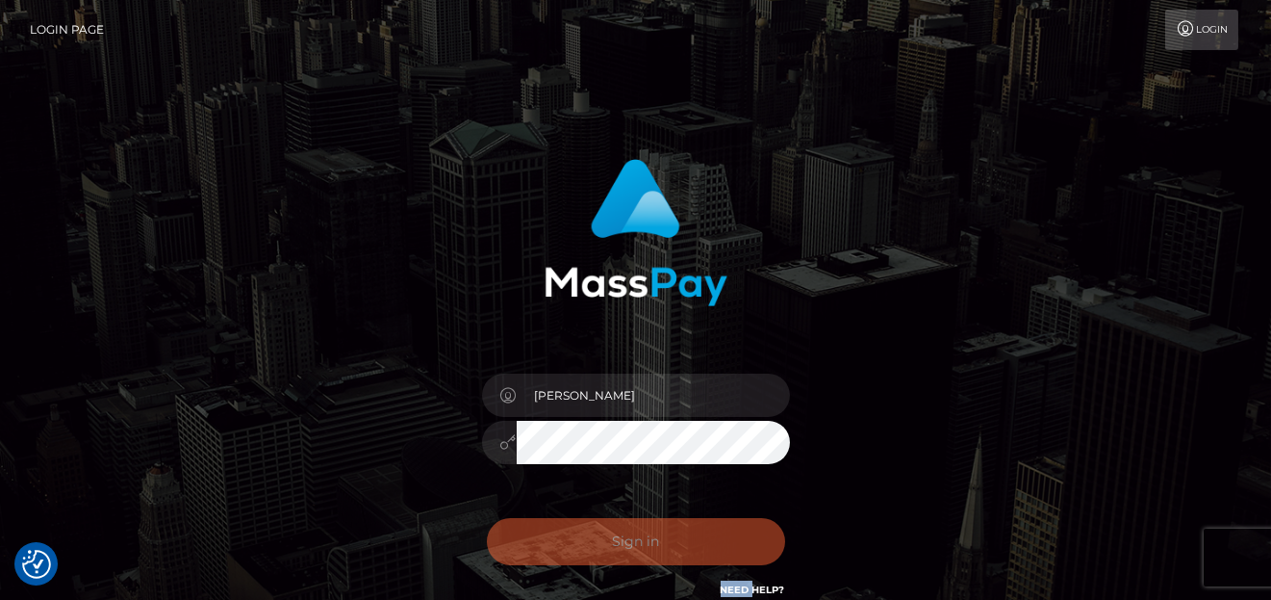
click at [673, 551] on div "Sign in Need Help?" at bounding box center [636, 549] width 337 height 86
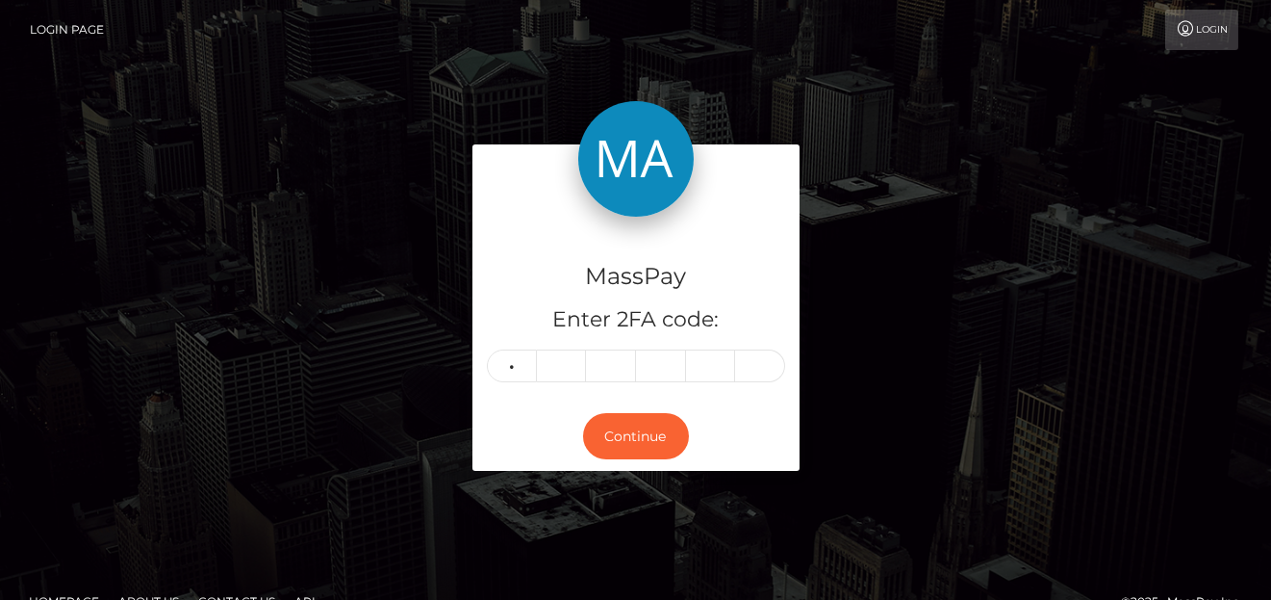
type input "0"
type input "1"
type input "4"
type input "8"
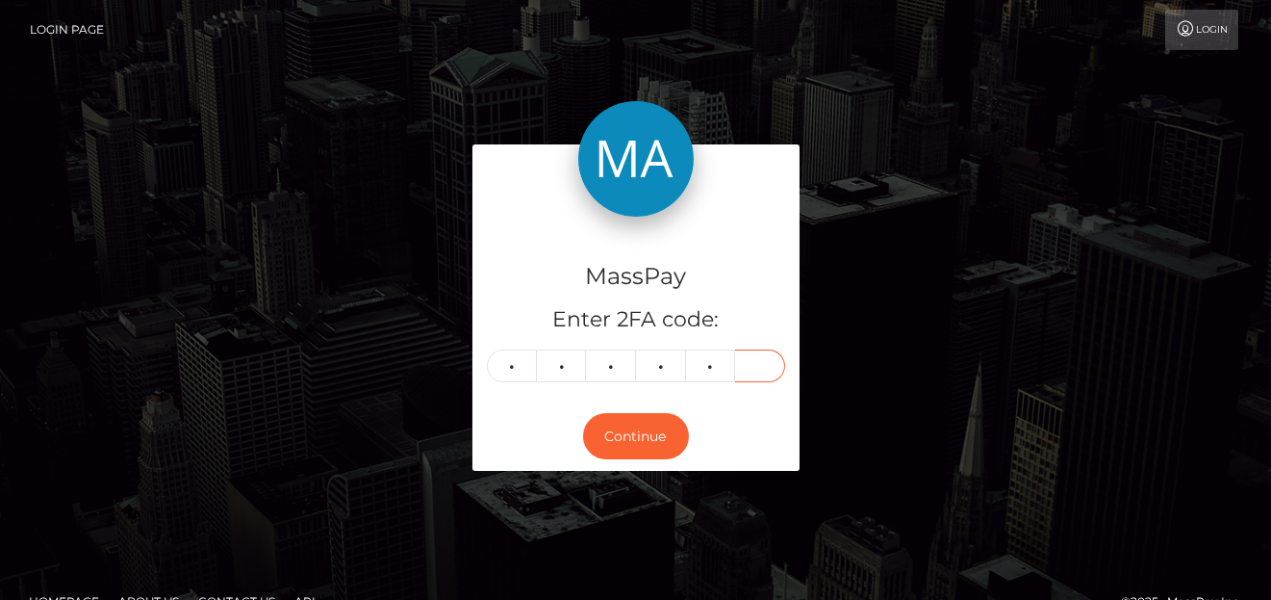
type input "6"
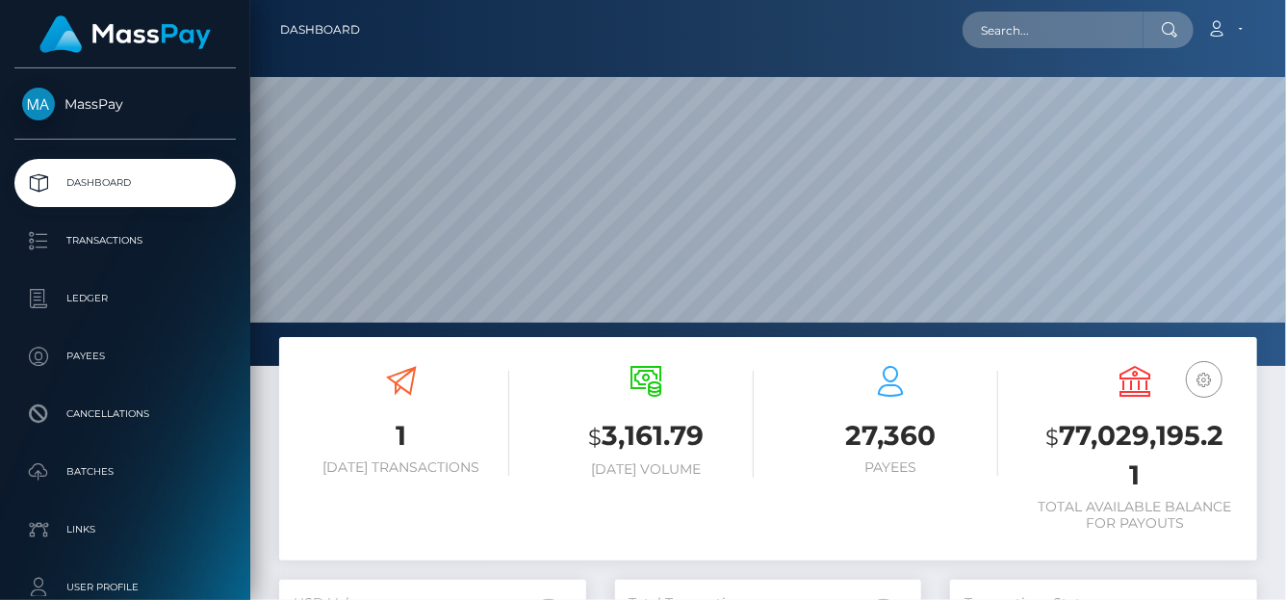
scroll to position [341, 307]
click at [1013, 40] on input "text" at bounding box center [1052, 30] width 181 height 37
paste input "jewelledtatti@gmail.com"
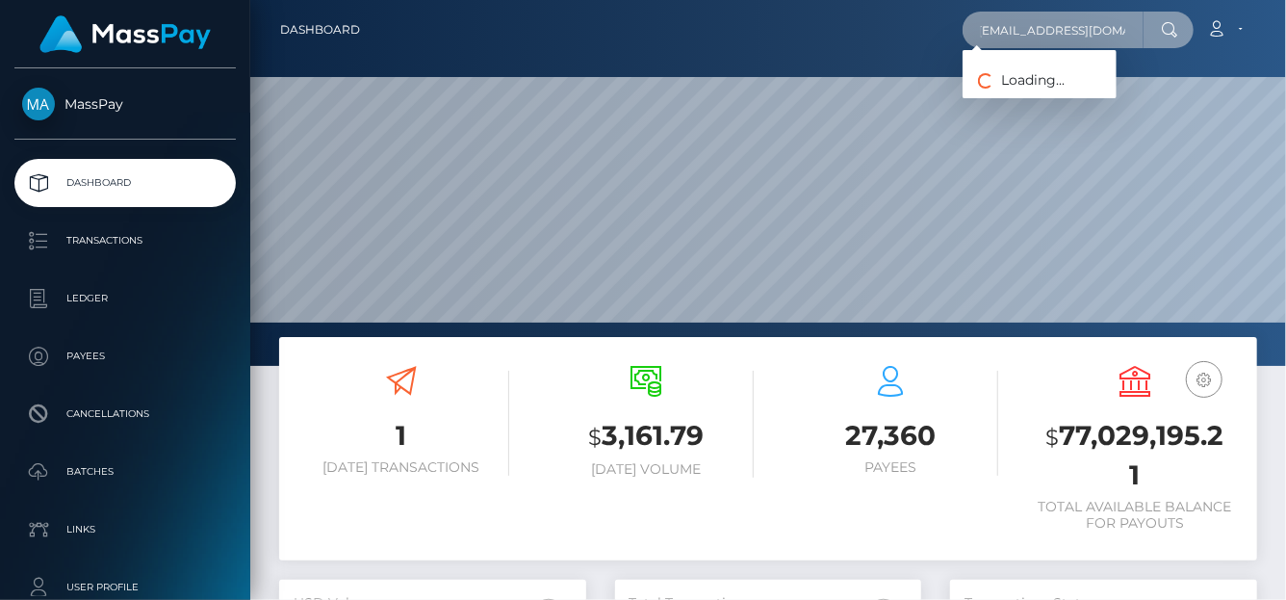
type input "jewelledtatti@gmail.com"
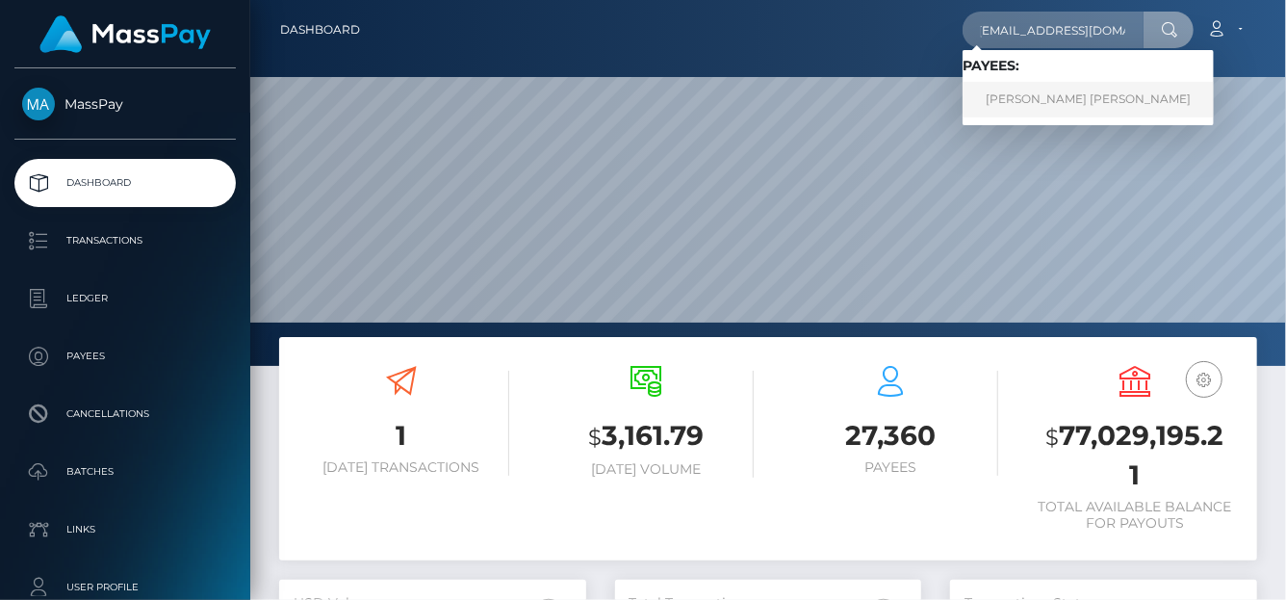
click at [1014, 94] on link "JESSICA MORGAN COBB" at bounding box center [1087, 100] width 251 height 36
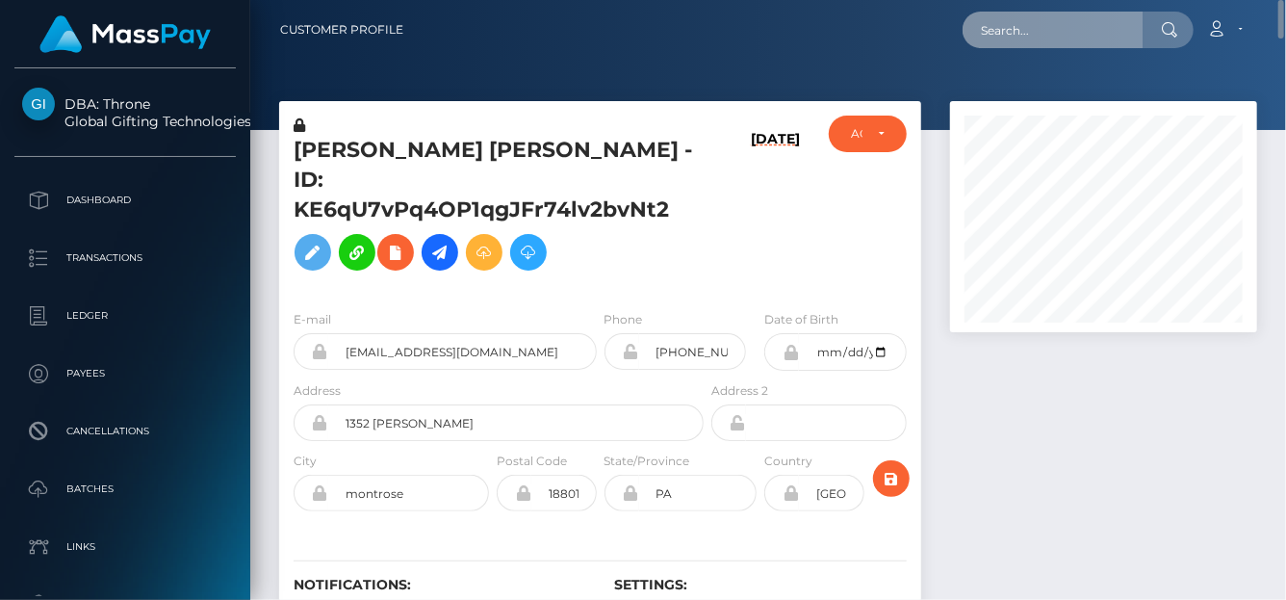
click at [991, 33] on input "text" at bounding box center [1052, 30] width 181 height 37
paste input "51315901"
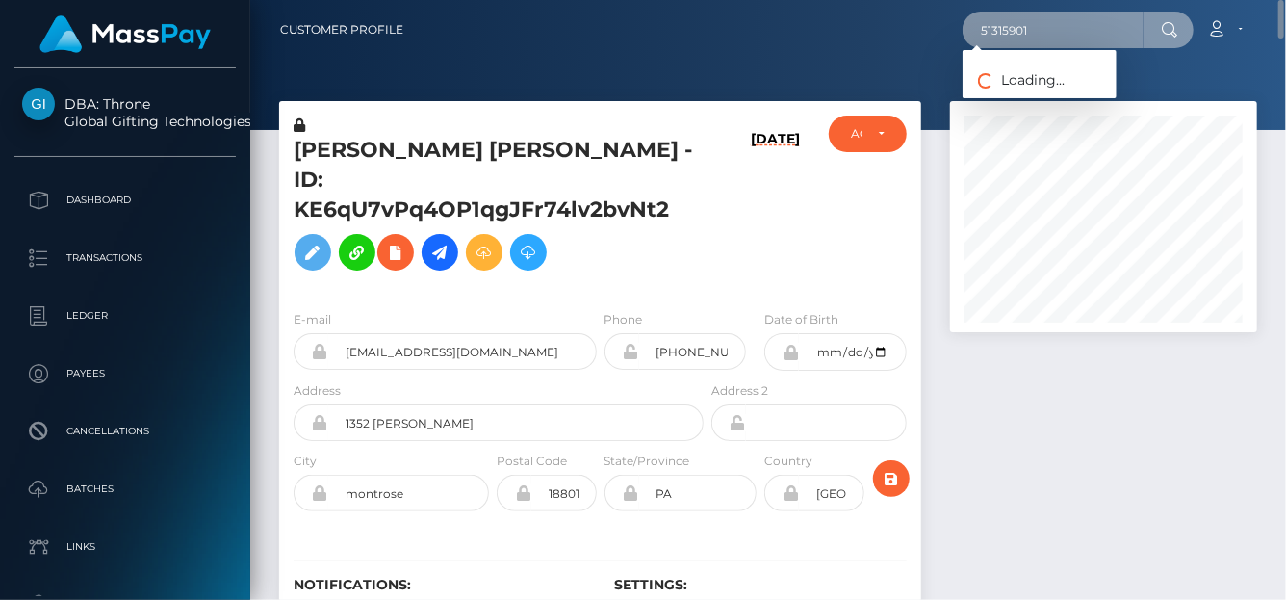
type input "51315901"
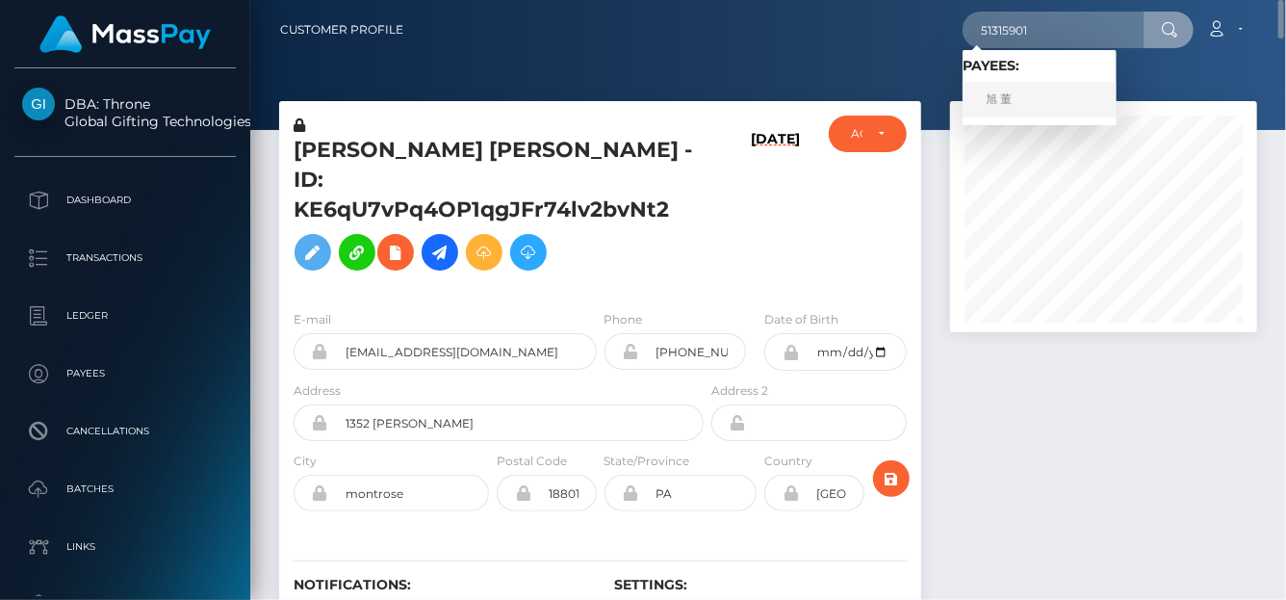
click at [994, 107] on link "旭 董" at bounding box center [1039, 100] width 154 height 36
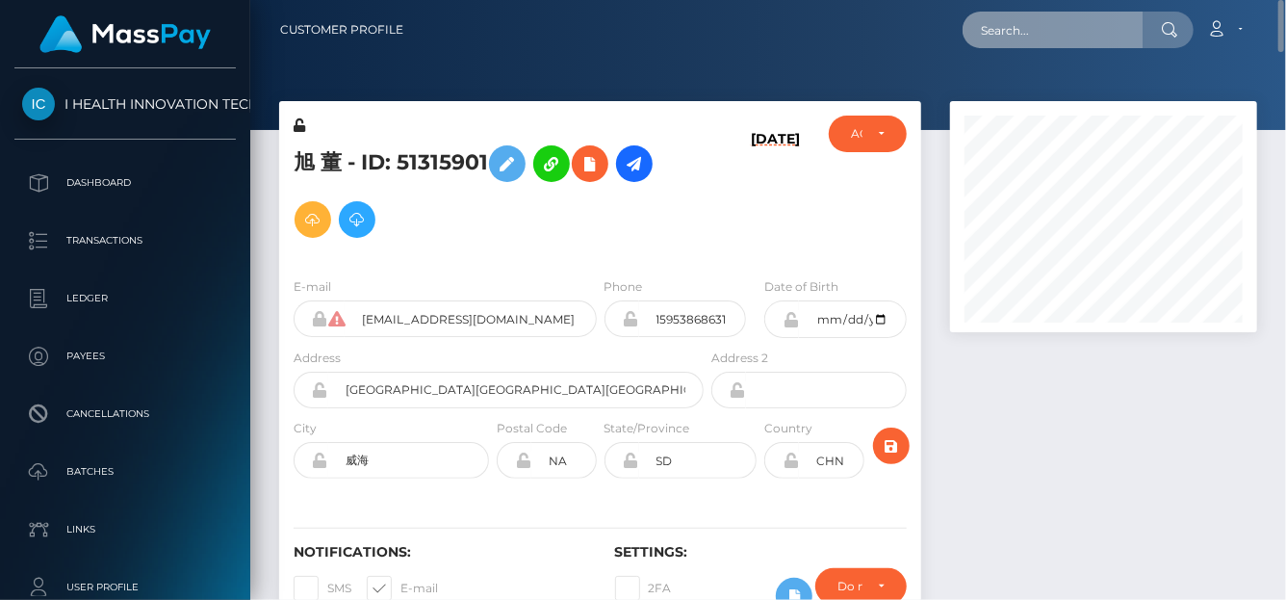
click at [986, 27] on input "text" at bounding box center [1052, 30] width 181 height 37
paste input "[EMAIL_ADDRESS][DOMAIN_NAME]"
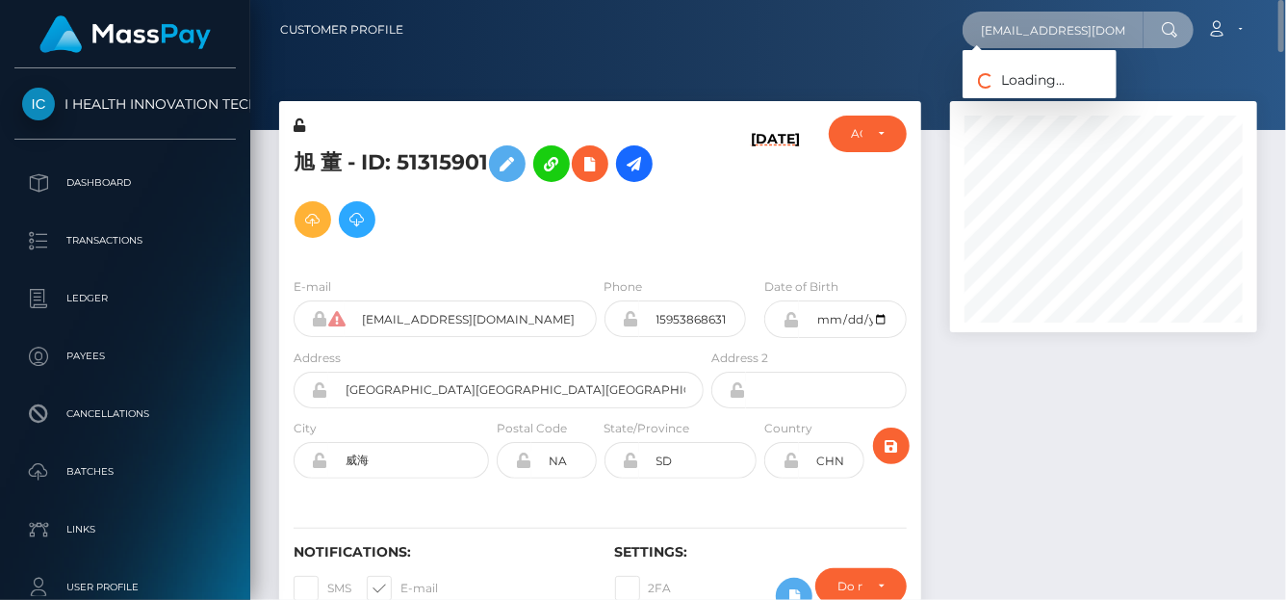
scroll to position [0, 48]
type input "[EMAIL_ADDRESS][DOMAIN_NAME]"
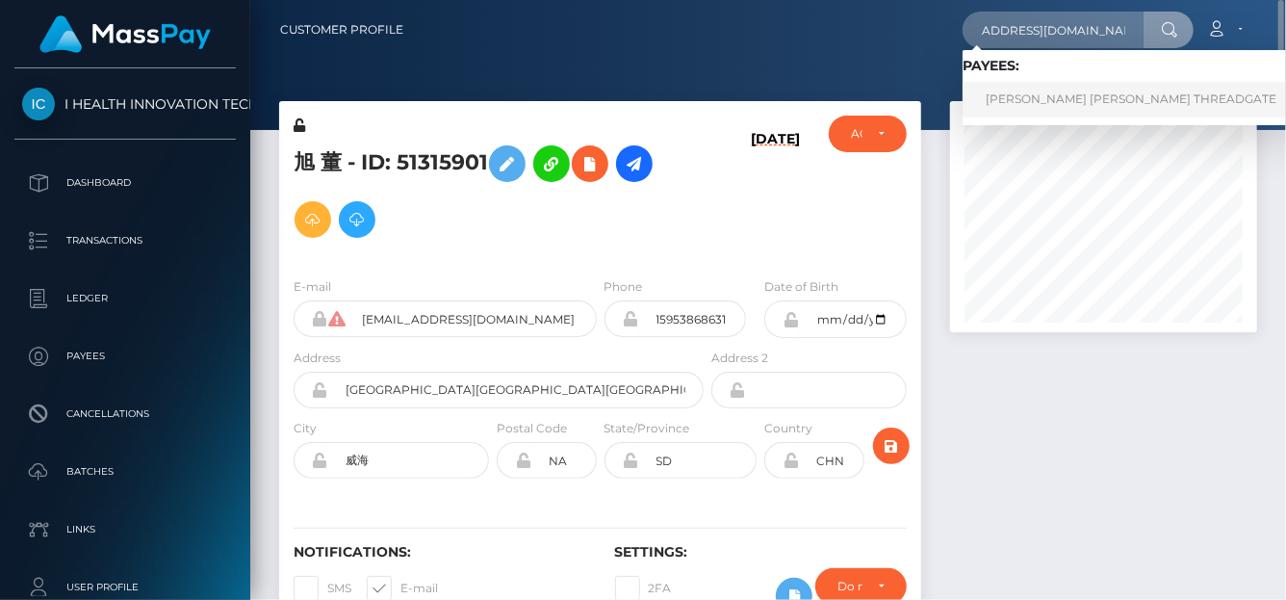
click at [1029, 107] on link "[PERSON_NAME] [PERSON_NAME] THREADGATE" at bounding box center [1130, 100] width 337 height 36
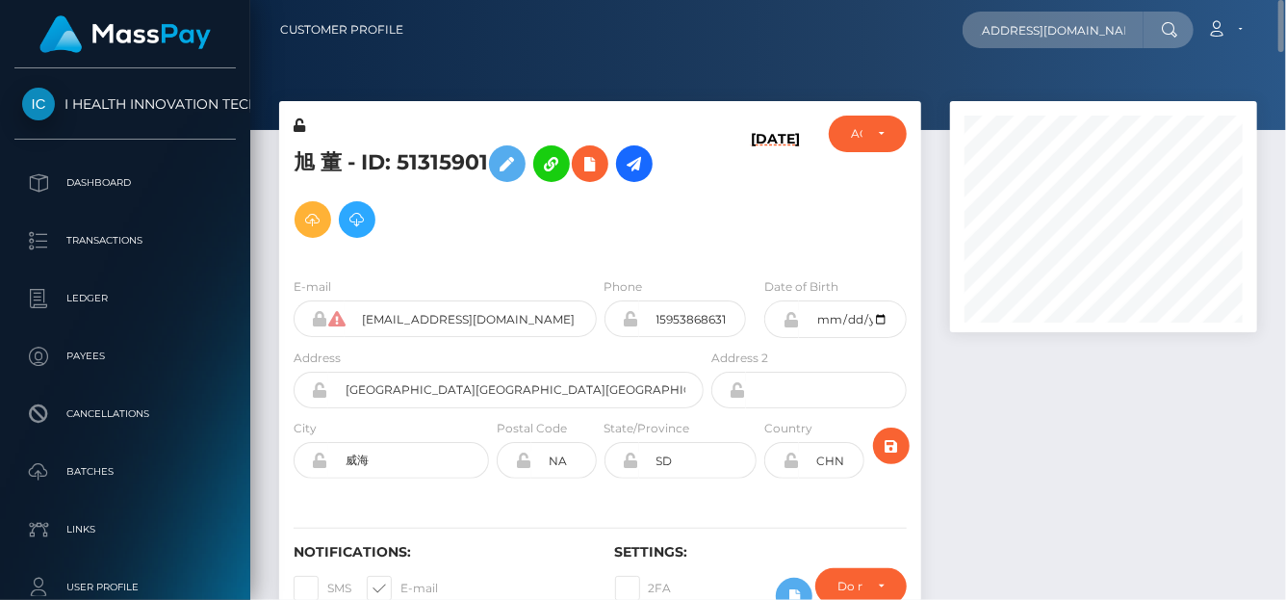
scroll to position [0, 0]
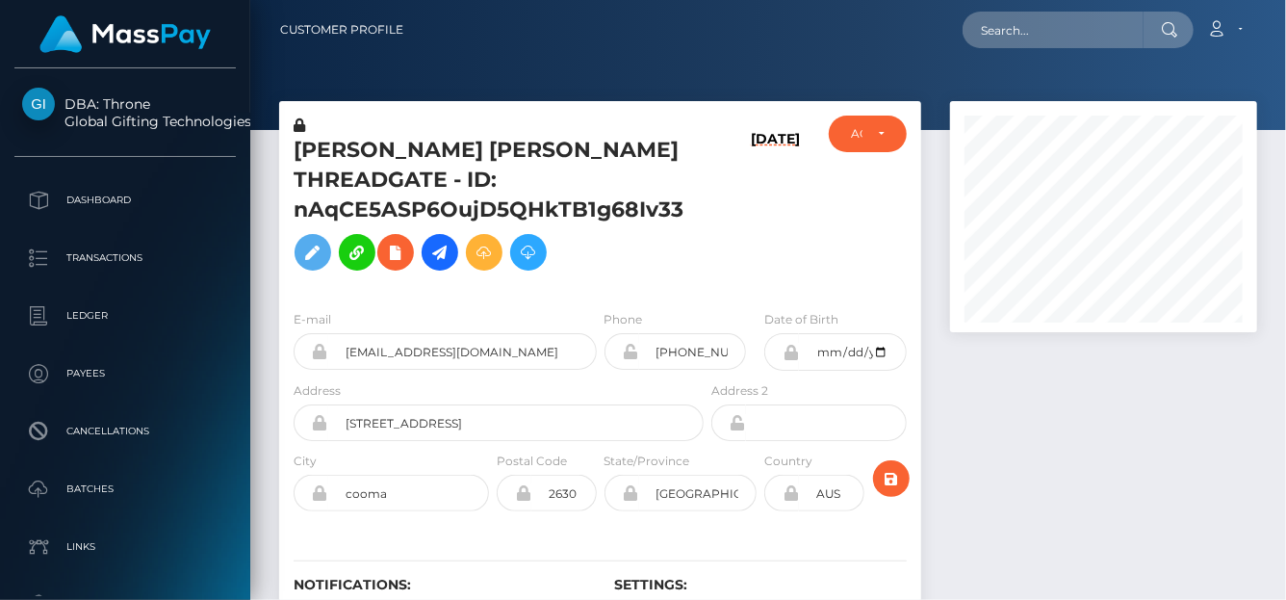
scroll to position [231, 307]
click at [987, 32] on input "text" at bounding box center [1052, 30] width 181 height 37
paste input "[EMAIL_ADDRESS][DOMAIN_NAME]"
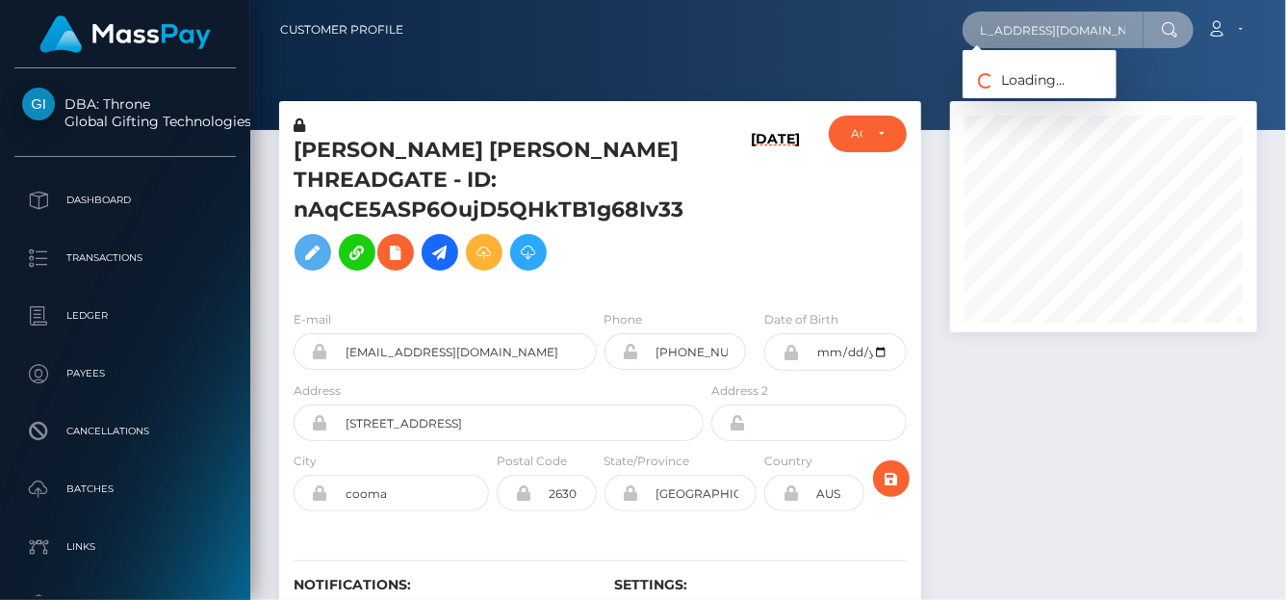
type input "[EMAIL_ADDRESS][DOMAIN_NAME]"
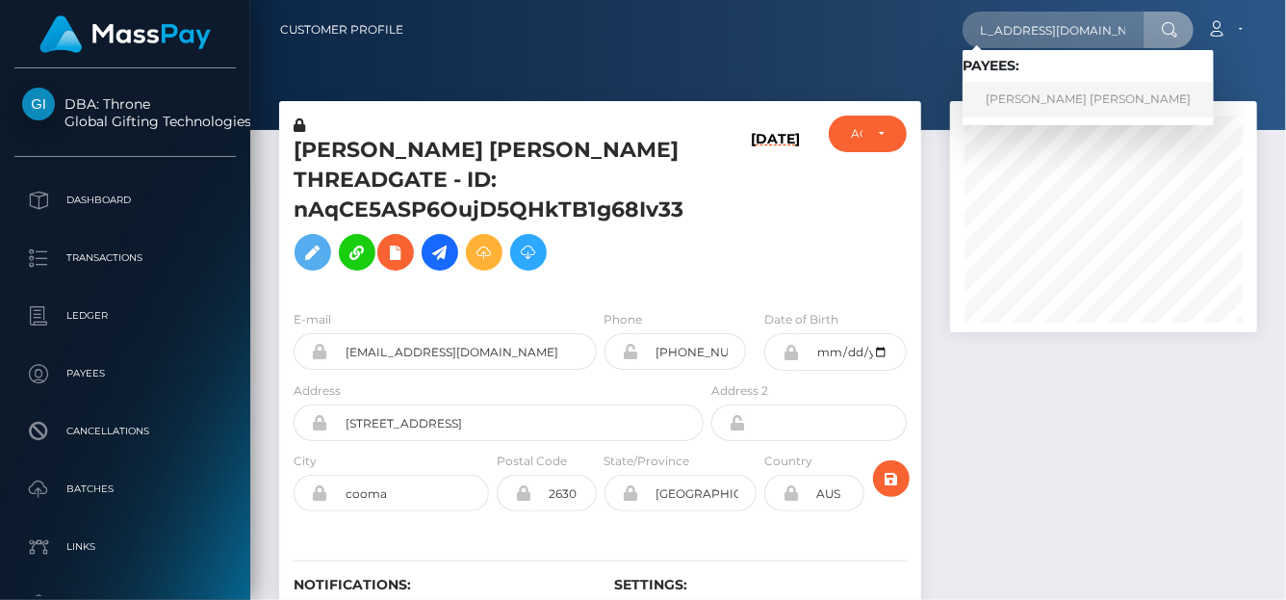
scroll to position [0, 0]
click at [1026, 102] on link "ELLA SIRENA DANIEL" at bounding box center [1087, 100] width 251 height 36
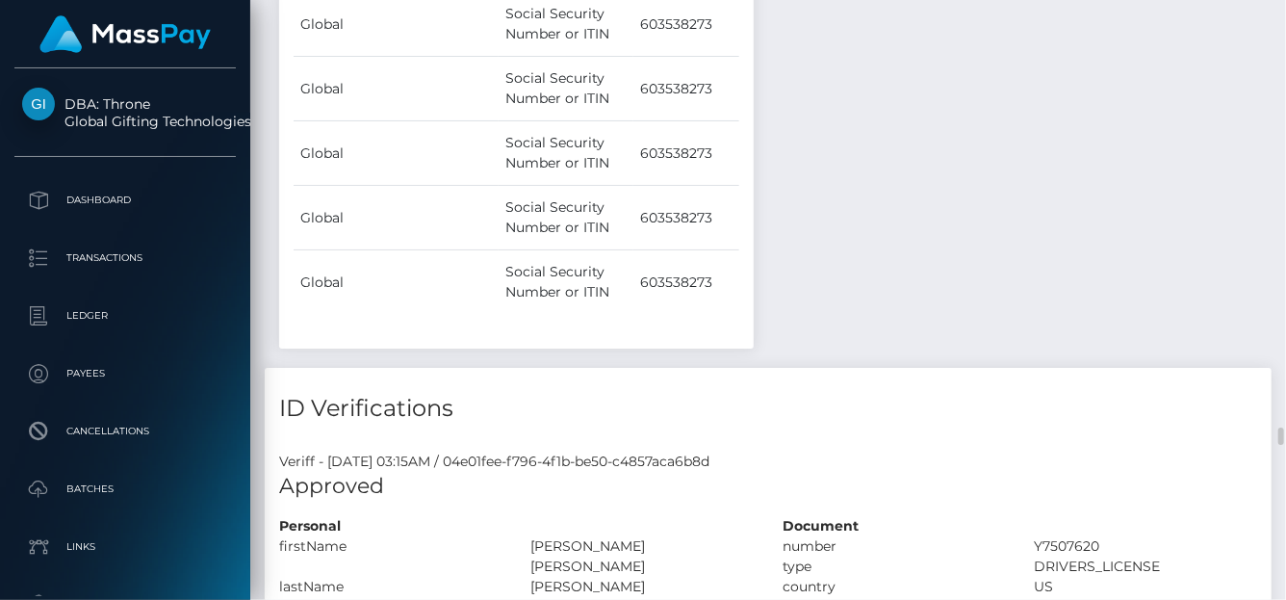
scroll to position [11276, 0]
